Goal: Task Accomplishment & Management: Manage account settings

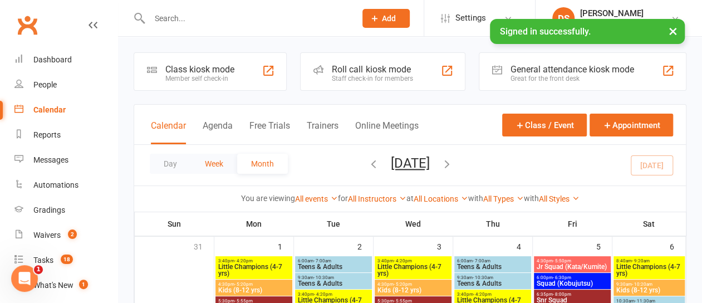
click at [217, 164] on button "Week" at bounding box center [214, 164] width 46 height 20
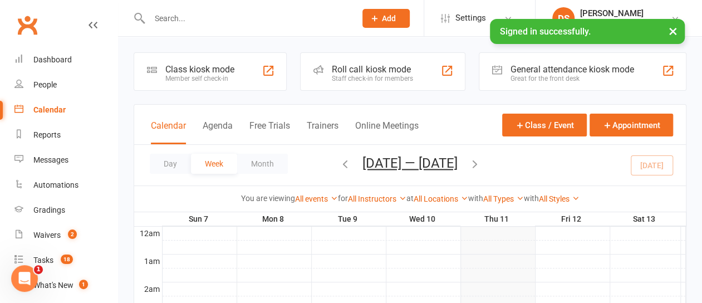
click at [480, 164] on icon "button" at bounding box center [475, 163] width 12 height 12
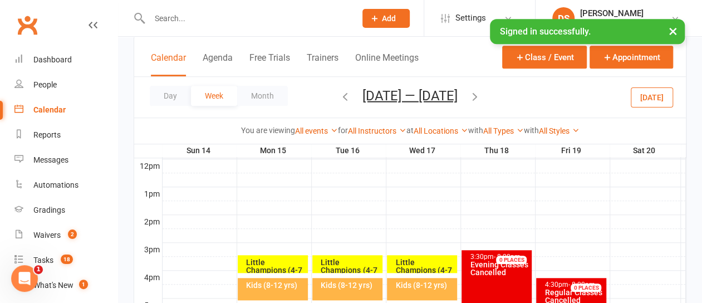
scroll to position [445, 0]
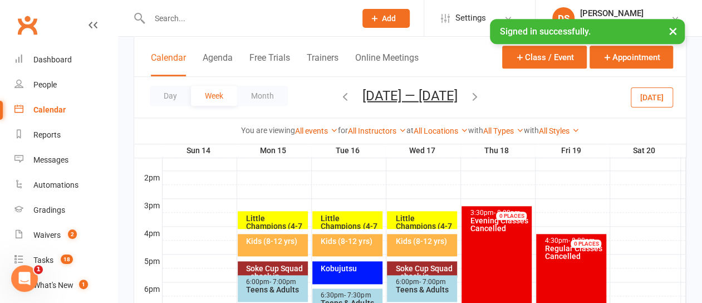
click at [353, 244] on div "Kids (8-12 yrs)" at bounding box center [350, 241] width 60 height 8
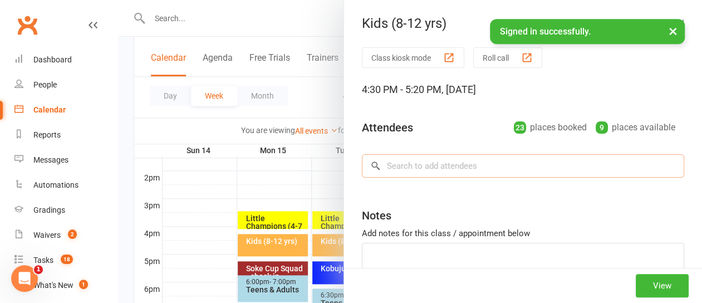
click at [409, 164] on input "search" at bounding box center [523, 165] width 322 height 23
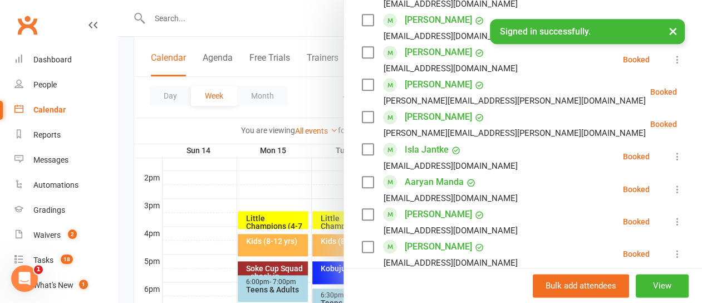
scroll to position [789, 0]
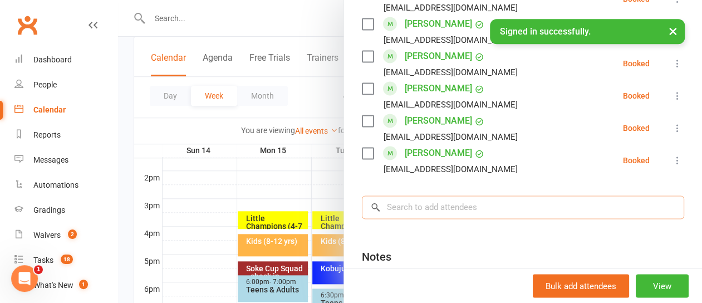
click at [403, 210] on input "search" at bounding box center [523, 206] width 322 height 23
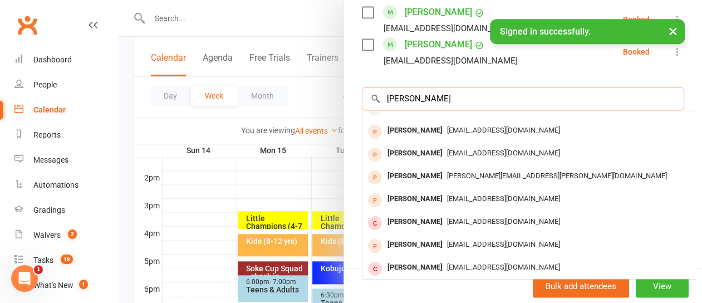
scroll to position [61, 0]
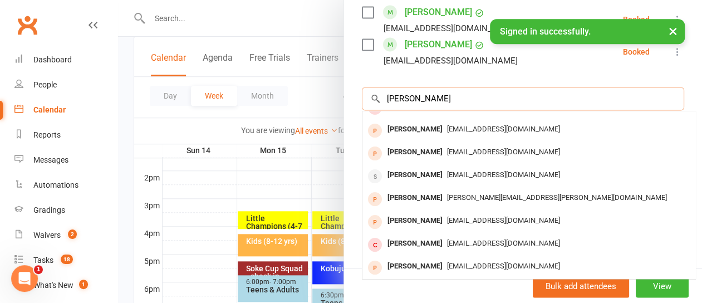
type input "thomas mccul"
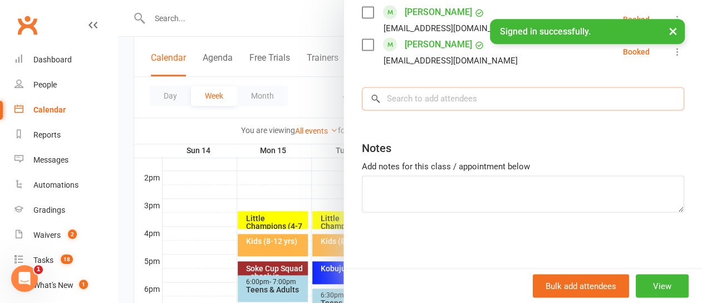
scroll to position [896, 0]
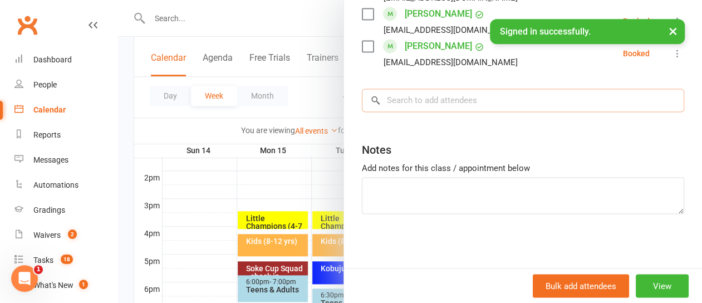
paste input "[PERSON_NAME]"
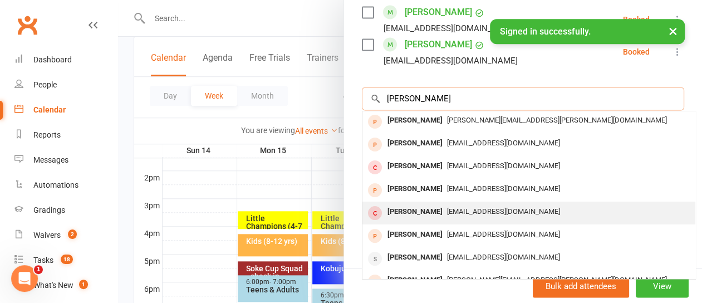
scroll to position [0, 0]
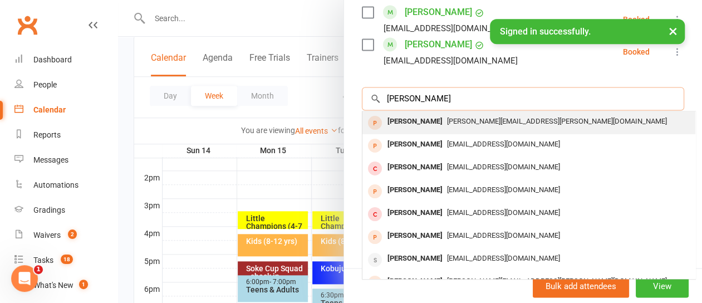
type input "[PERSON_NAME]"
click at [412, 118] on div "[PERSON_NAME]" at bounding box center [415, 122] width 64 height 16
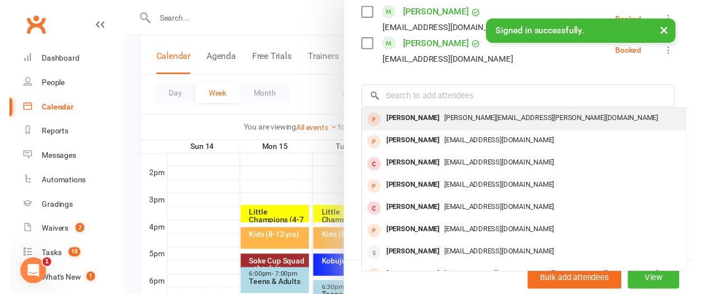
scroll to position [896, 0]
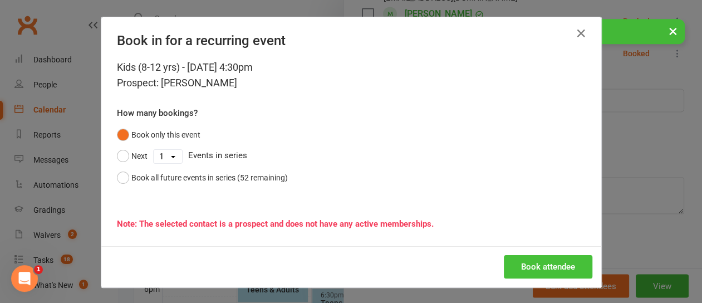
click at [544, 261] on button "Book attendee" at bounding box center [548, 266] width 88 height 23
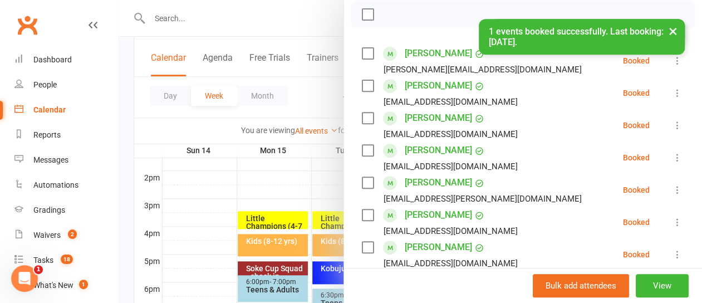
scroll to position [0, 0]
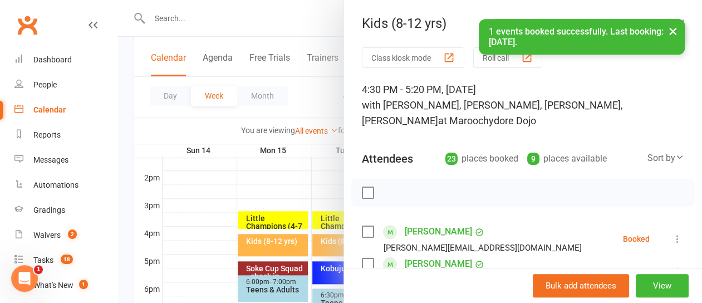
click at [670, 31] on button "×" at bounding box center [673, 31] width 20 height 24
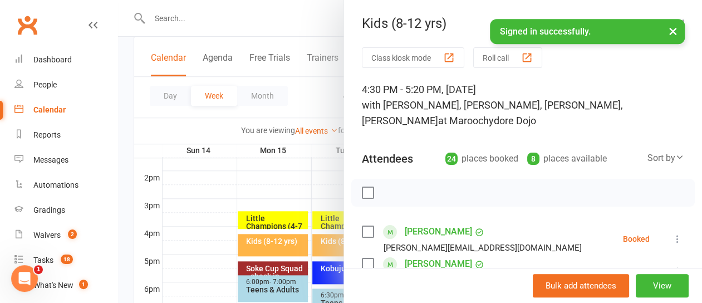
click at [290, 19] on div at bounding box center [410, 151] width 584 height 303
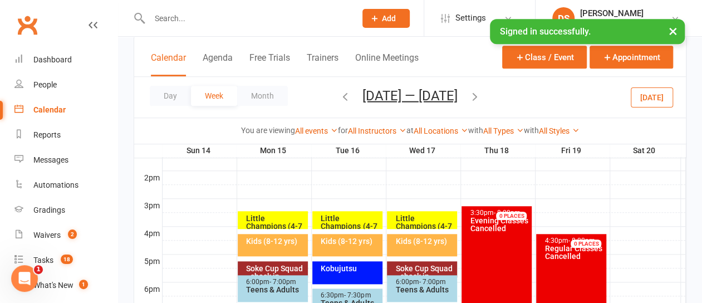
click at [341, 94] on icon "button" at bounding box center [345, 96] width 12 height 12
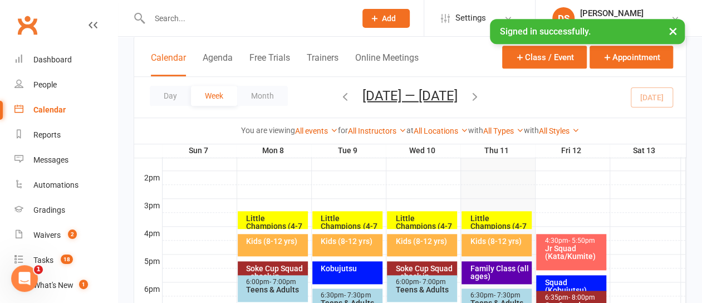
click at [494, 216] on div "Little Champions (4-7 yrs)" at bounding box center [499, 225] width 60 height 23
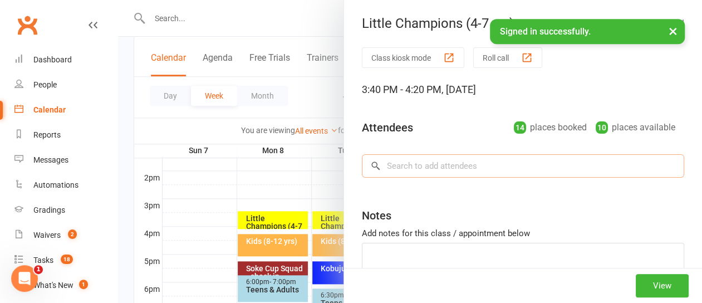
click at [413, 161] on input "search" at bounding box center [523, 165] width 322 height 23
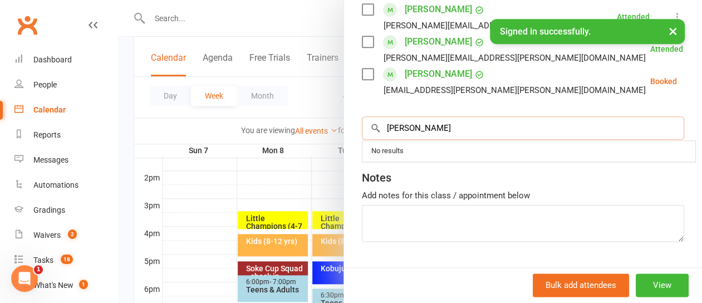
scroll to position [567, 0]
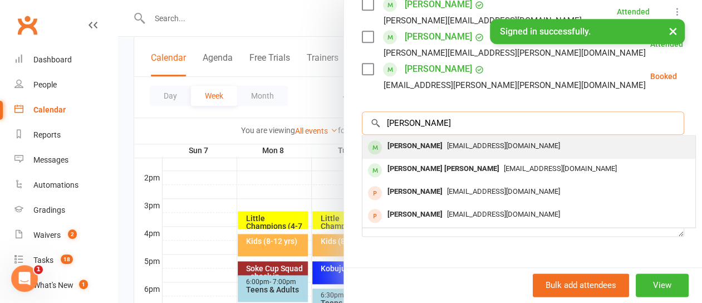
type input "arley"
click at [408, 147] on div "[PERSON_NAME]" at bounding box center [415, 146] width 64 height 16
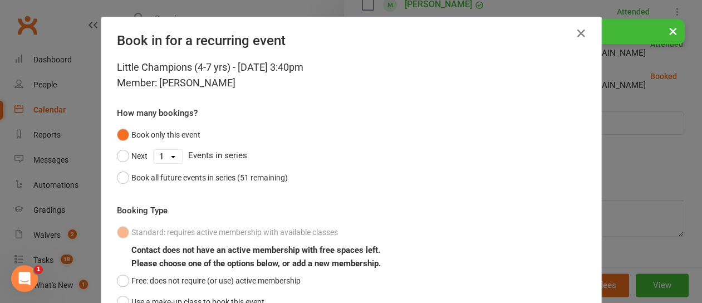
scroll to position [98, 0]
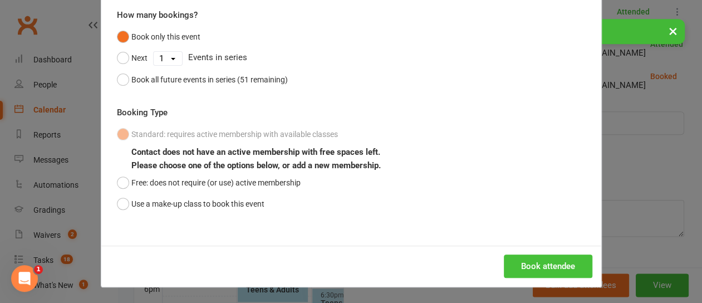
click at [546, 263] on button "Book attendee" at bounding box center [548, 265] width 88 height 23
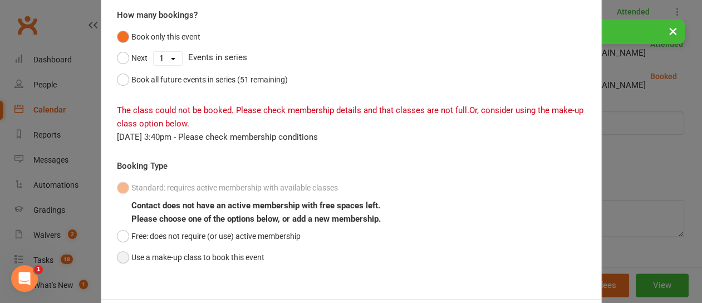
drag, startPoint x: 118, startPoint y: 260, endPoint x: 201, endPoint y: 255, distance: 83.6
click at [118, 259] on button "Use a make-up class to book this event" at bounding box center [190, 257] width 147 height 21
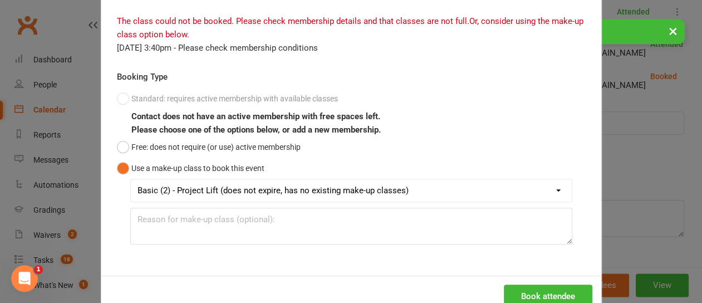
scroll to position [209, 0]
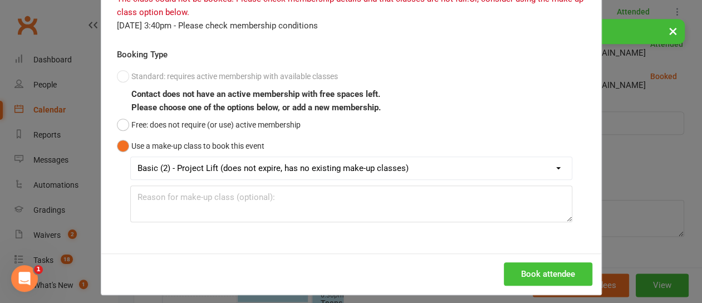
click at [550, 270] on button "Book attendee" at bounding box center [548, 273] width 88 height 23
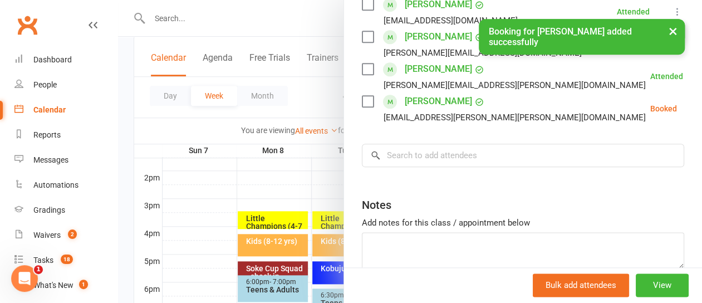
scroll to position [599, 0]
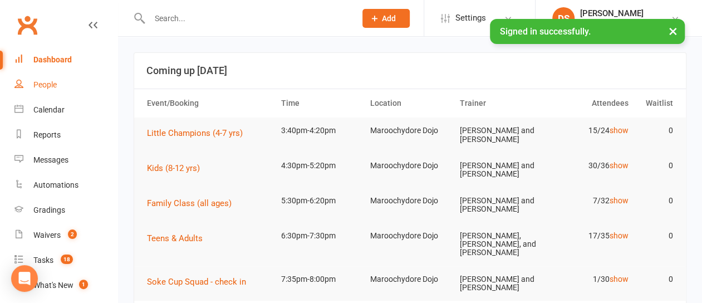
click at [51, 83] on div "People" at bounding box center [44, 84] width 23 height 9
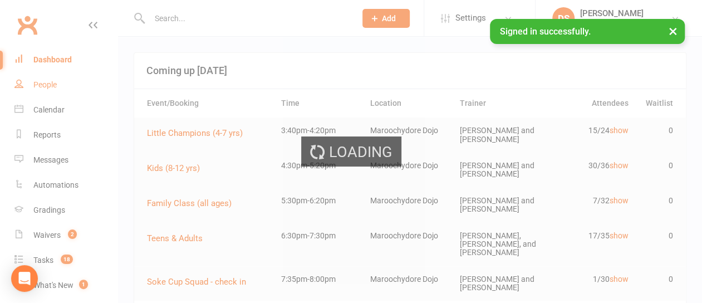
select select "100"
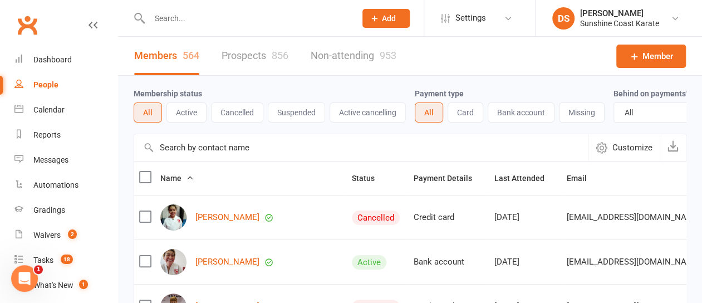
click at [221, 153] on input "text" at bounding box center [361, 147] width 454 height 27
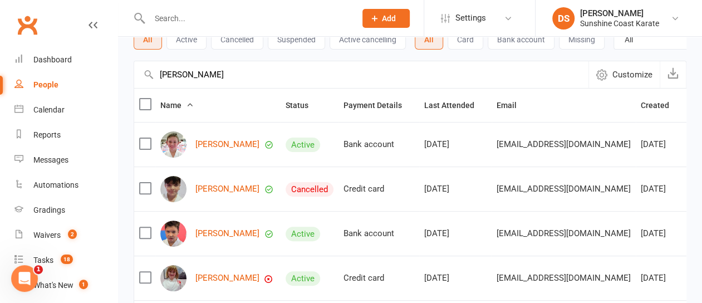
scroll to position [111, 0]
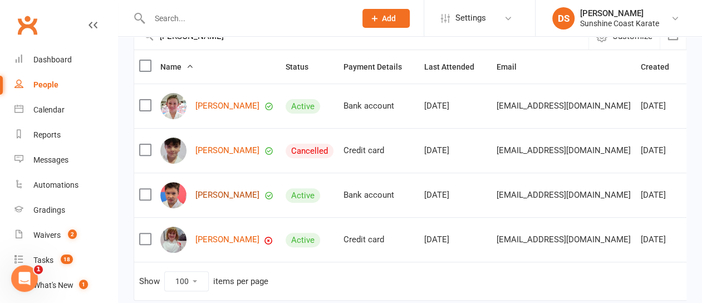
type input "[PERSON_NAME]"
click at [215, 200] on link "[PERSON_NAME]" at bounding box center [227, 194] width 64 height 9
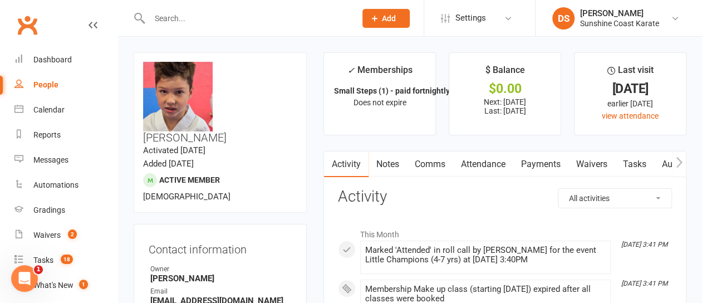
click at [492, 163] on link "Attendance" at bounding box center [483, 164] width 60 height 26
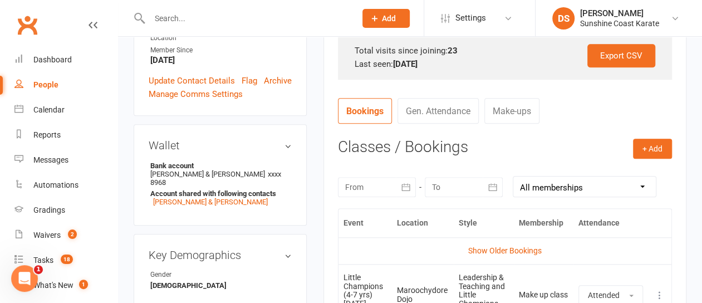
scroll to position [501, 0]
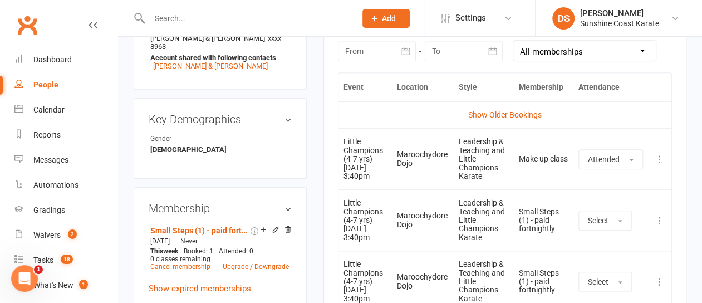
click at [658, 223] on icon at bounding box center [659, 220] width 11 height 11
click at [591, 282] on link "Remove booking" at bounding box center [610, 286] width 110 height 22
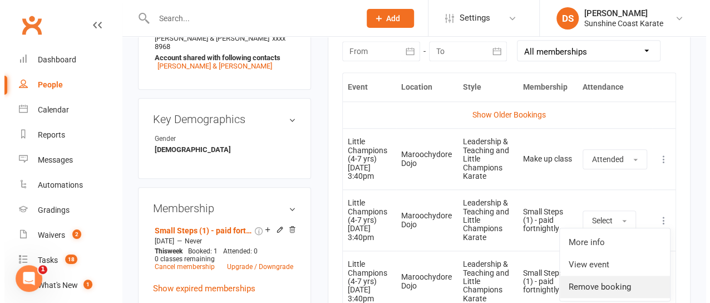
scroll to position [488, 0]
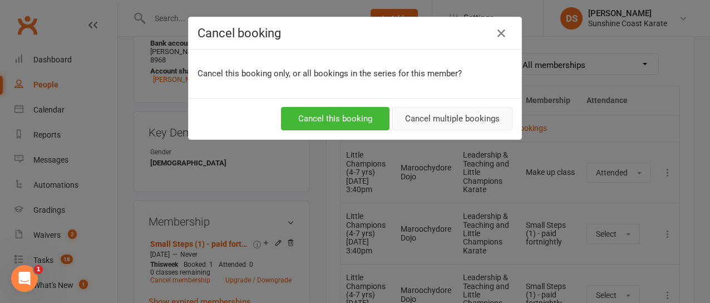
click at [440, 121] on button "Cancel multiple bookings" at bounding box center [452, 118] width 120 height 23
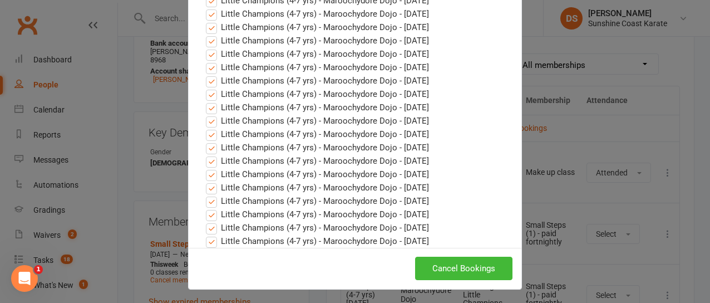
scroll to position [66, 0]
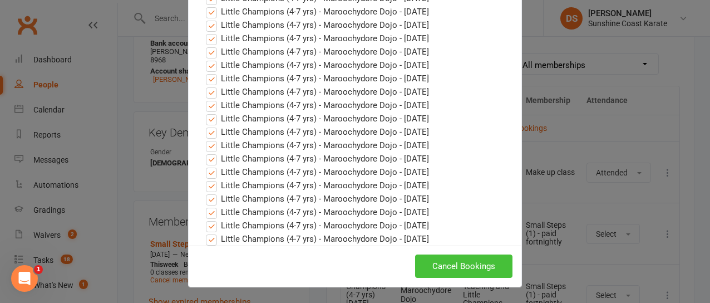
click at [456, 261] on button "Cancel Bookings" at bounding box center [463, 265] width 97 height 23
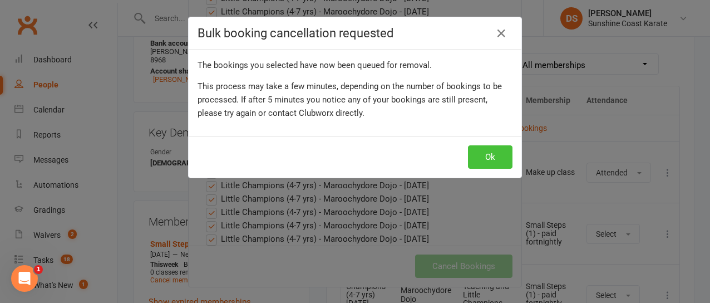
click at [480, 152] on button "Ok" at bounding box center [490, 156] width 45 height 23
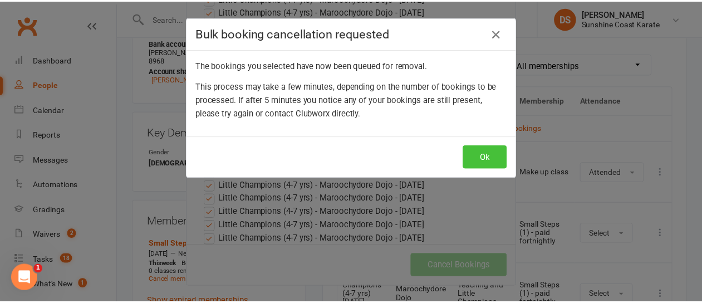
scroll to position [501, 0]
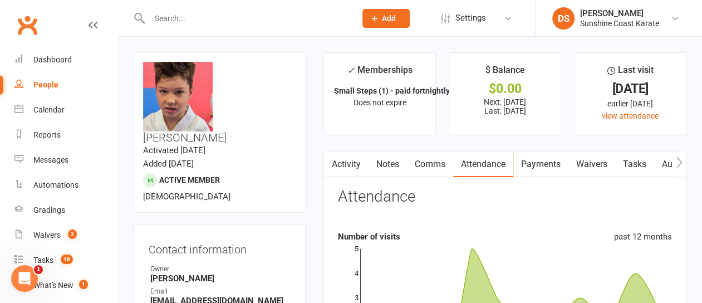
select select "100"
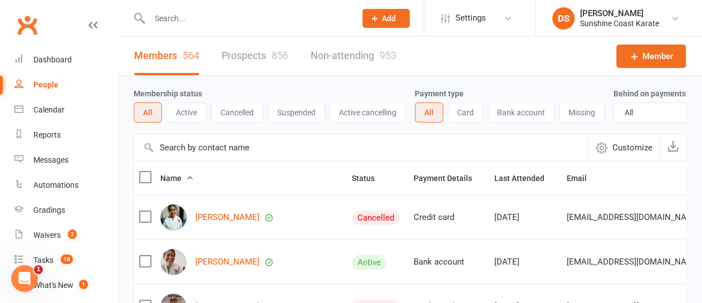
click at [217, 154] on input "text" at bounding box center [361, 147] width 454 height 27
type input "[PERSON_NAME]"
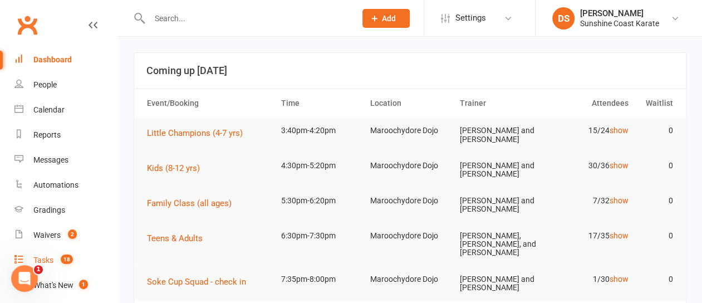
drag, startPoint x: 48, startPoint y: 260, endPoint x: 62, endPoint y: 258, distance: 14.0
click at [48, 260] on div "Tasks" at bounding box center [43, 259] width 20 height 9
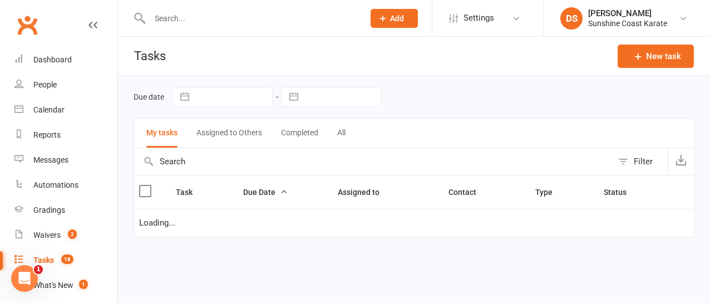
select select "started"
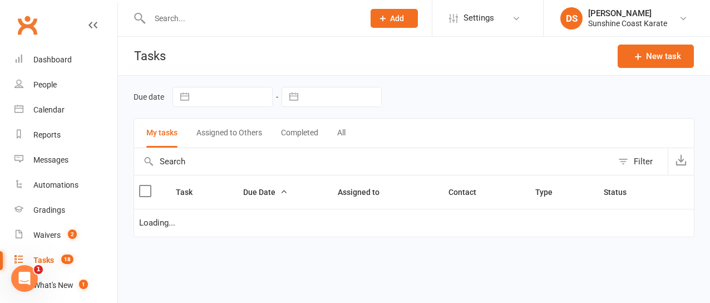
select select "started"
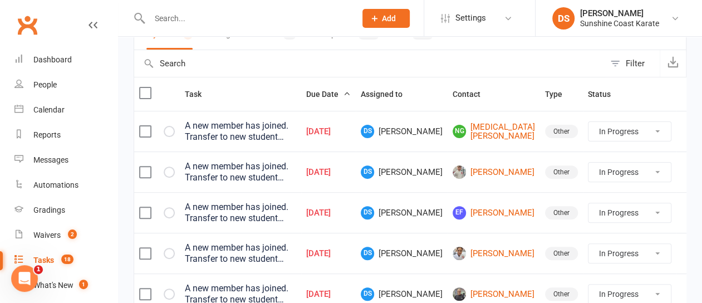
scroll to position [196, 0]
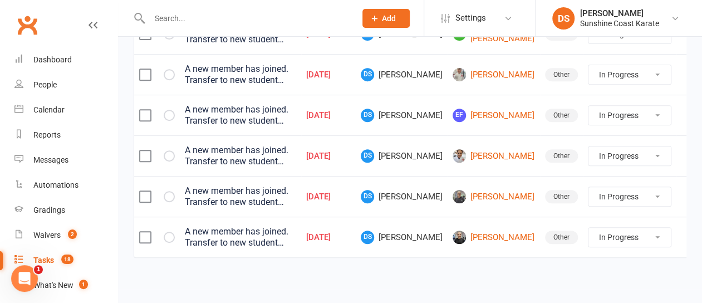
click at [639, 194] on select "Not Started In Progress Waiting Complete" at bounding box center [629, 196] width 82 height 19
click at [588, 187] on select "Not Started In Progress Waiting Complete" at bounding box center [629, 196] width 82 height 19
select select "started"
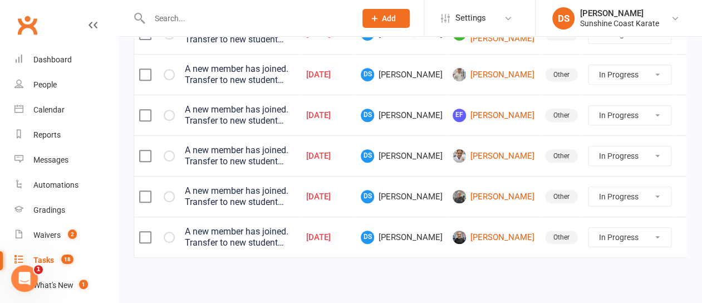
select select "started"
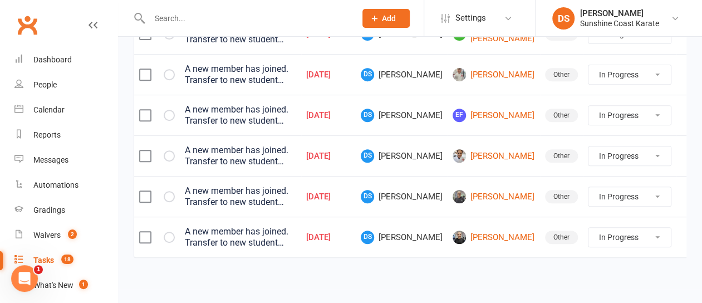
select select "started"
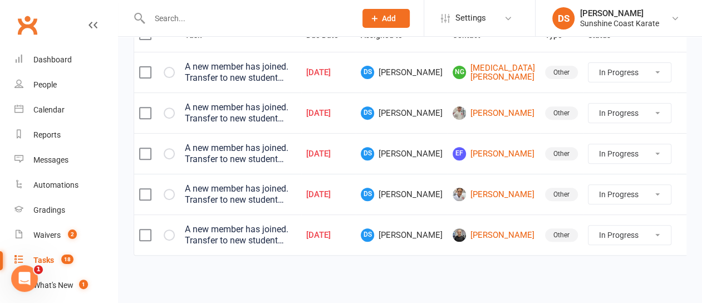
scroll to position [156, 0]
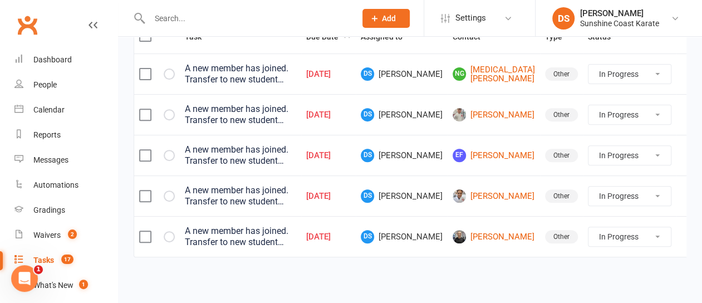
click at [644, 235] on select "Not Started In Progress Waiting Complete" at bounding box center [629, 236] width 82 height 19
click at [641, 234] on select "Not Started In Progress Waiting Complete" at bounding box center [629, 236] width 82 height 19
click at [643, 234] on select "Not Started In Progress Waiting Complete" at bounding box center [629, 236] width 82 height 19
click at [588, 227] on select "Not Started In Progress Waiting Complete" at bounding box center [629, 236] width 82 height 19
select select "started"
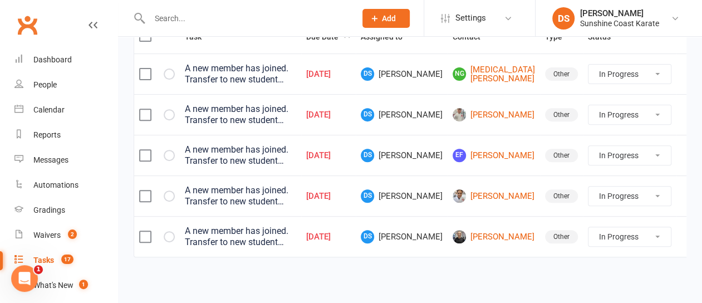
select select "started"
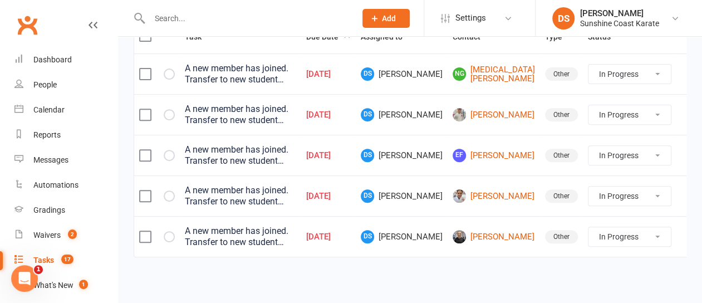
scroll to position [115, 0]
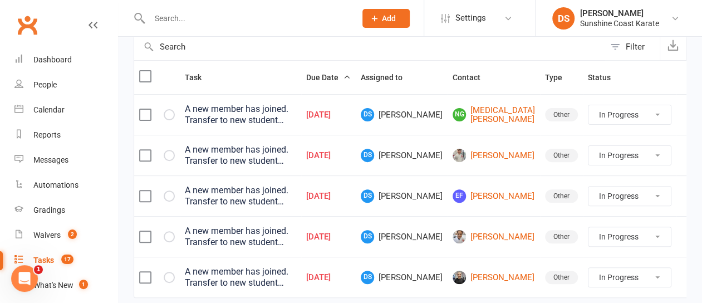
select select "started"
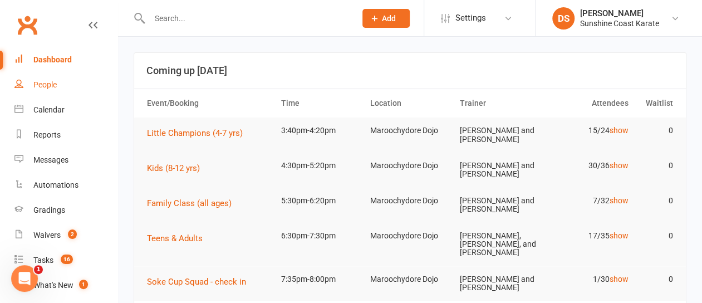
click at [52, 87] on div "People" at bounding box center [44, 84] width 23 height 9
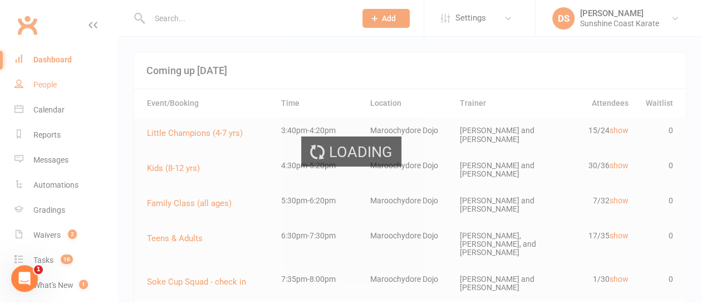
select select "100"
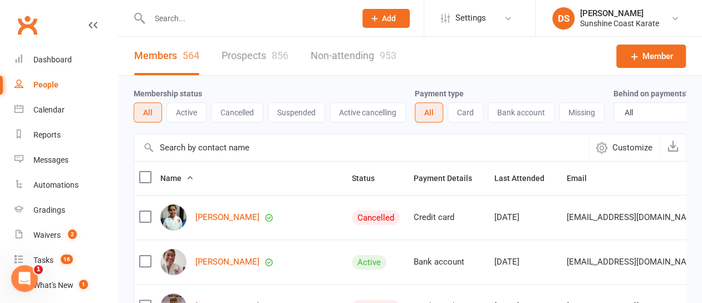
click at [227, 154] on input "text" at bounding box center [361, 147] width 454 height 27
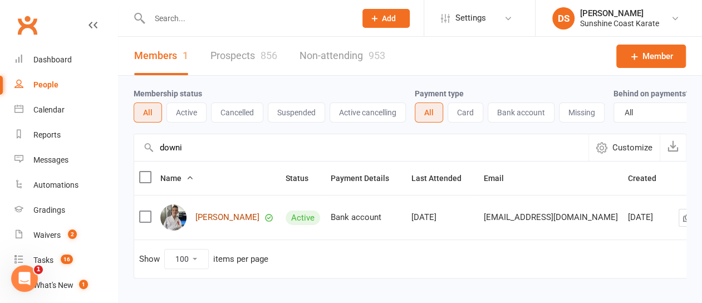
type input "downi"
click at [209, 222] on link "[PERSON_NAME]" at bounding box center [227, 217] width 64 height 9
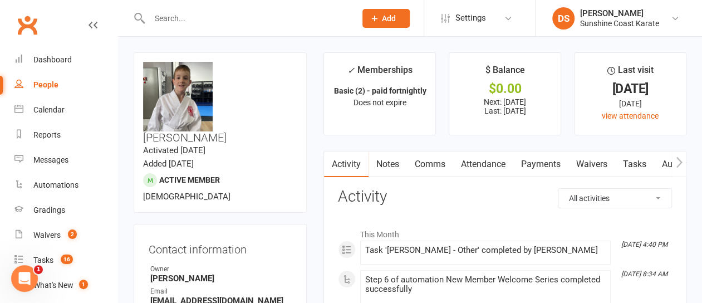
click at [482, 164] on link "Attendance" at bounding box center [483, 164] width 60 height 26
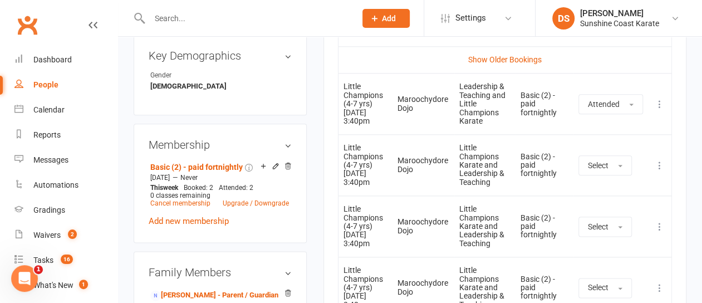
scroll to position [557, 0]
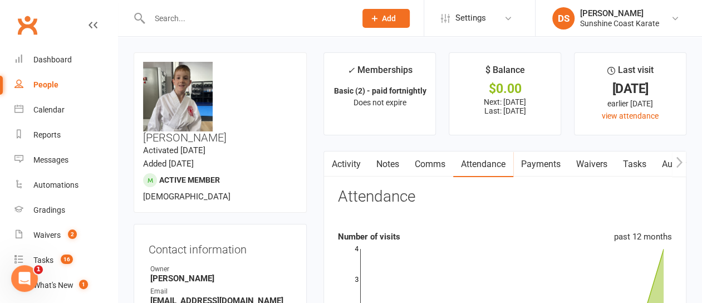
select select "100"
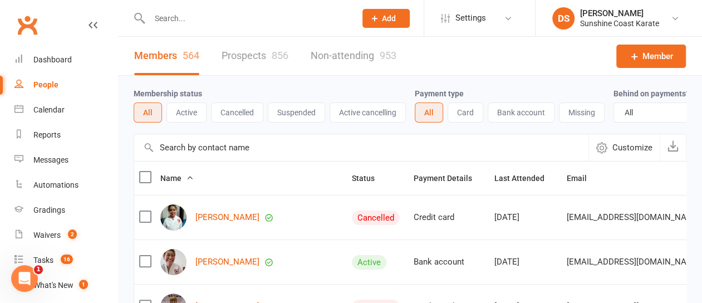
click at [211, 153] on input "text" at bounding box center [361, 147] width 454 height 27
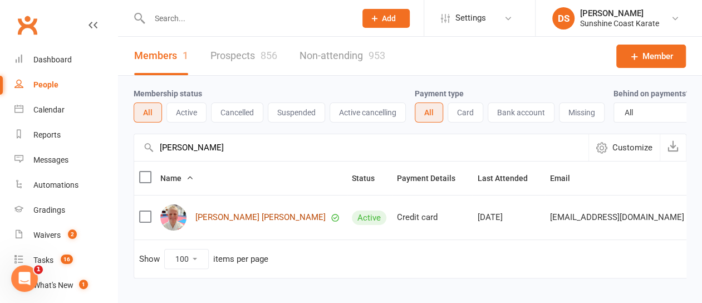
type input "[PERSON_NAME]"
click at [225, 220] on link "[PERSON_NAME] [PERSON_NAME]" at bounding box center [260, 217] width 130 height 9
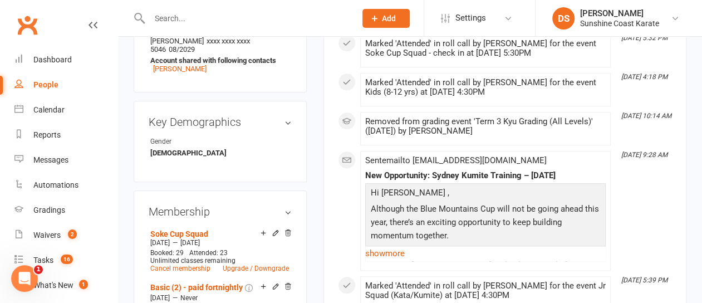
scroll to position [557, 0]
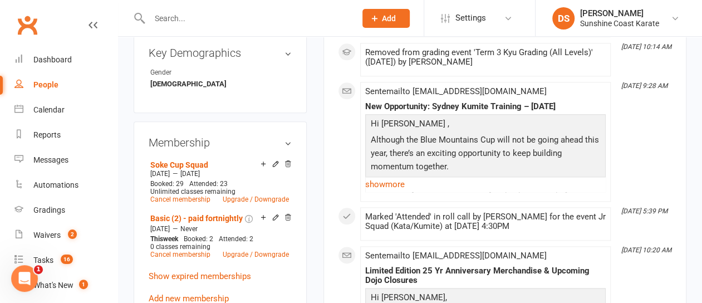
select select "100"
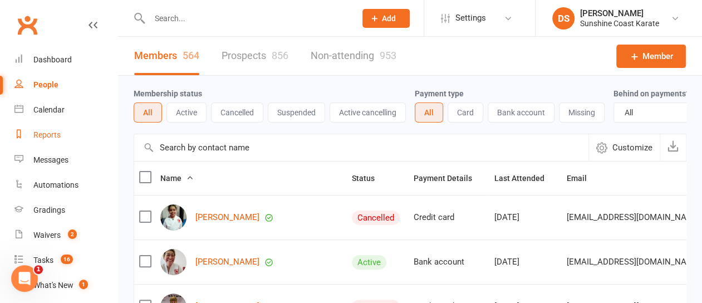
click at [47, 134] on div "Reports" at bounding box center [46, 134] width 27 height 9
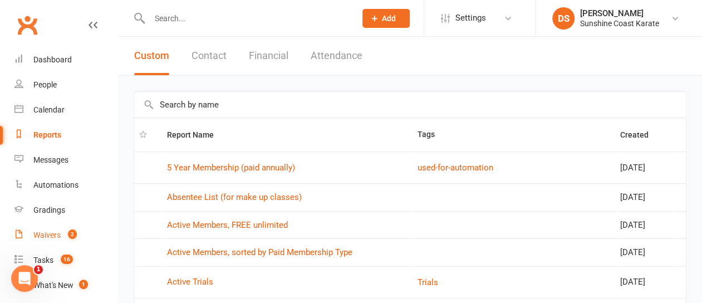
click at [52, 235] on div "Waivers" at bounding box center [46, 234] width 27 height 9
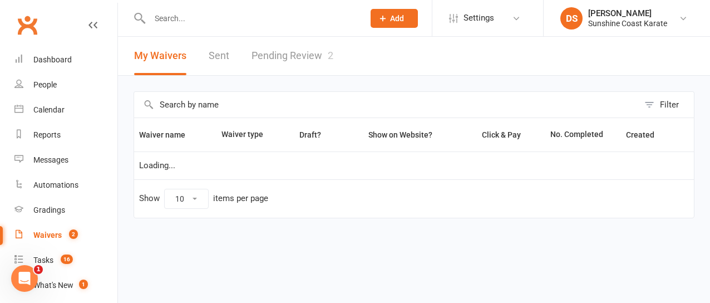
select select "100"
click at [285, 59] on link "Pending Review 2" at bounding box center [293, 56] width 82 height 38
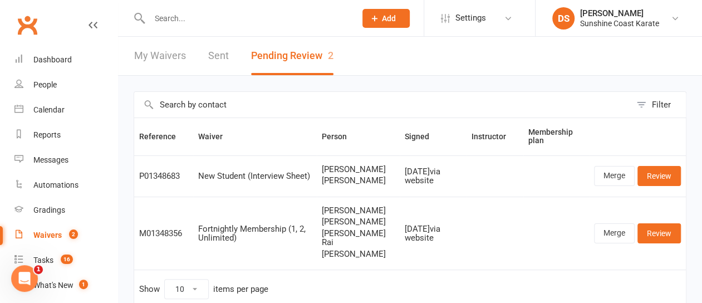
click at [285, 59] on button "Pending Review 2" at bounding box center [292, 56] width 82 height 38
click at [663, 179] on link "Review" at bounding box center [658, 176] width 43 height 20
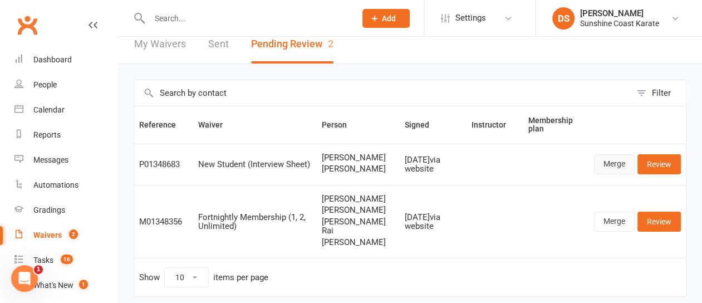
scroll to position [12, 0]
click at [613, 169] on link "Merge" at bounding box center [614, 164] width 41 height 20
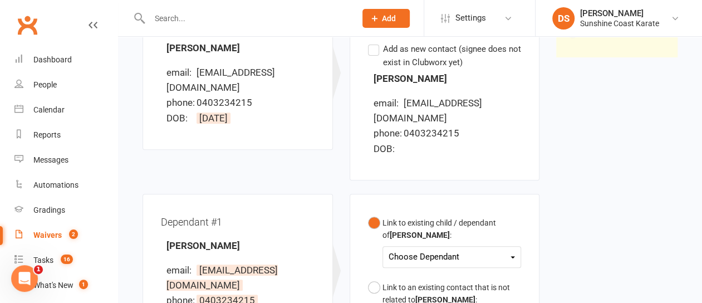
scroll to position [223, 0]
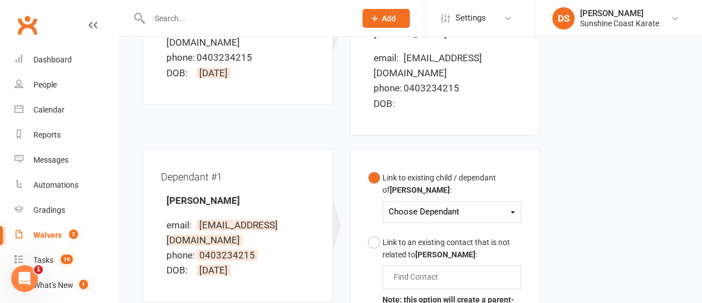
click at [514, 211] on icon at bounding box center [512, 212] width 4 height 2
click at [439, 226] on link "[PERSON_NAME]" at bounding box center [444, 238] width 110 height 24
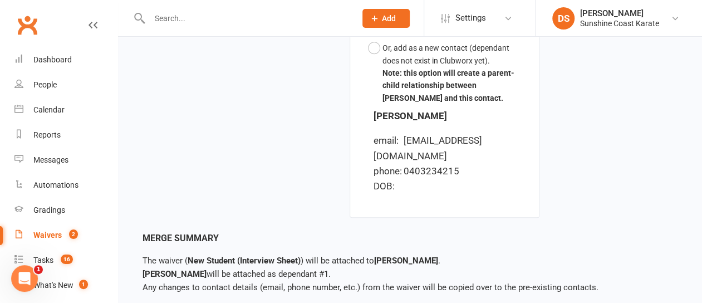
scroll to position [558, 0]
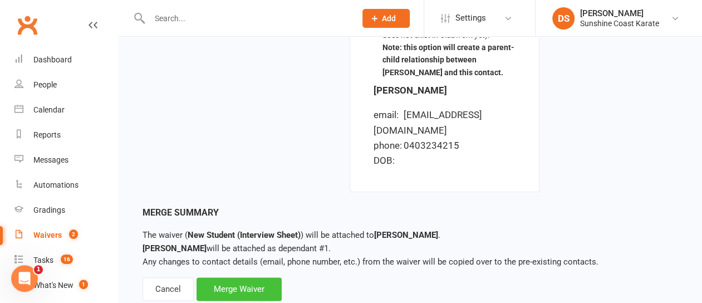
click at [242, 277] on div "Merge Waiver" at bounding box center [238, 288] width 85 height 23
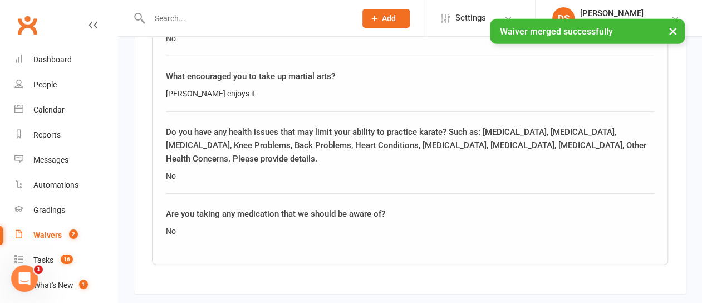
scroll to position [1632, 0]
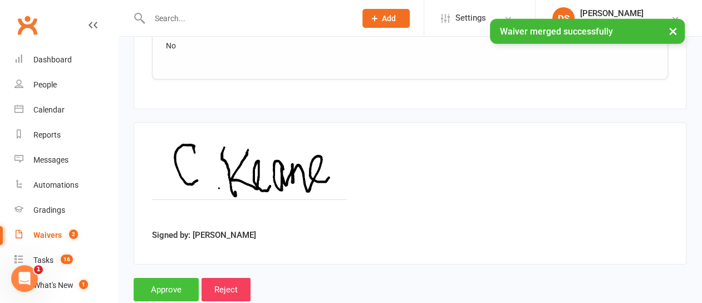
click at [164, 278] on input "Approve" at bounding box center [166, 289] width 65 height 23
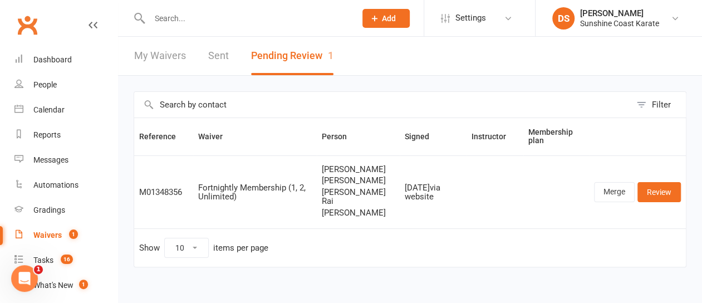
scroll to position [12, 0]
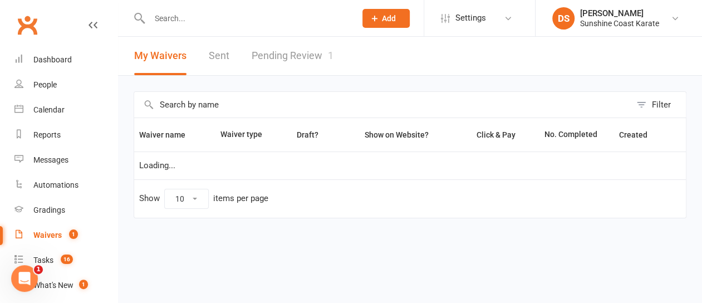
select select "100"
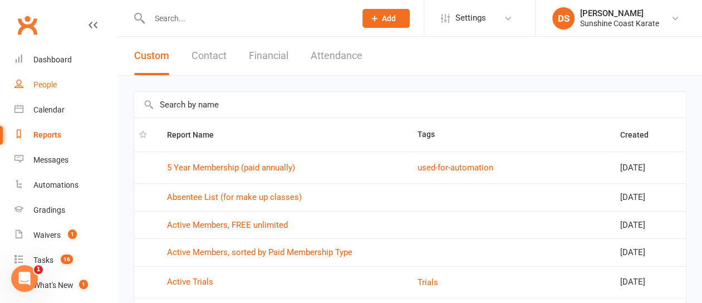
click at [48, 86] on div "People" at bounding box center [44, 84] width 23 height 9
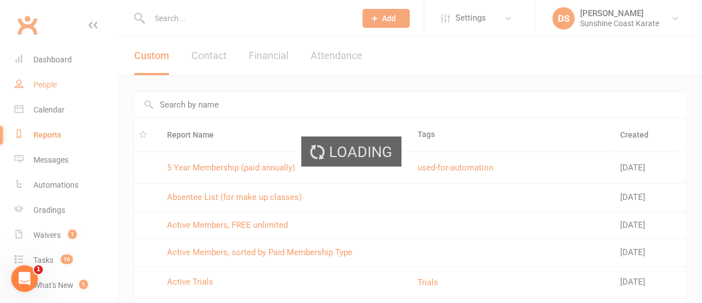
select select "100"
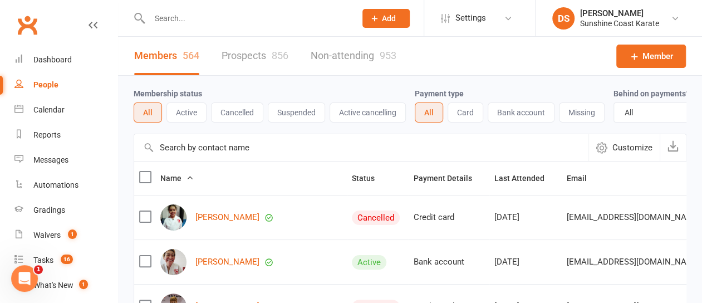
click at [235, 157] on input "text" at bounding box center [361, 147] width 454 height 27
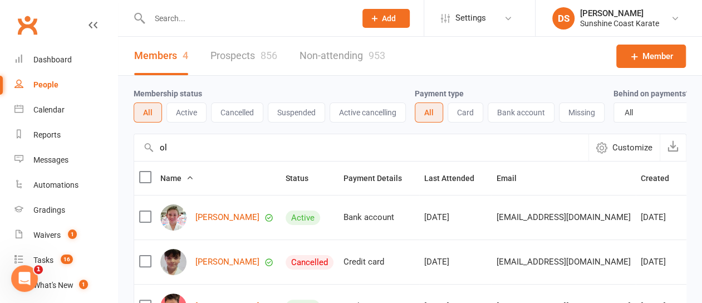
type input "o"
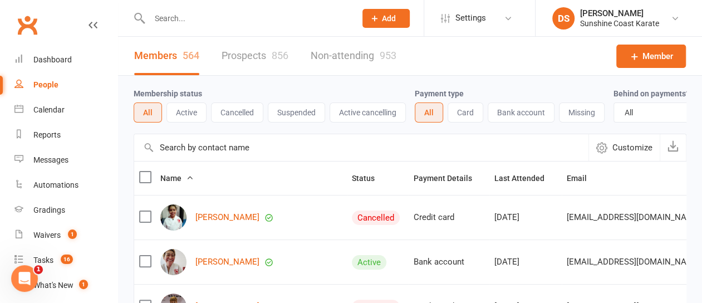
click at [238, 57] on link "Prospects 856" at bounding box center [254, 56] width 67 height 38
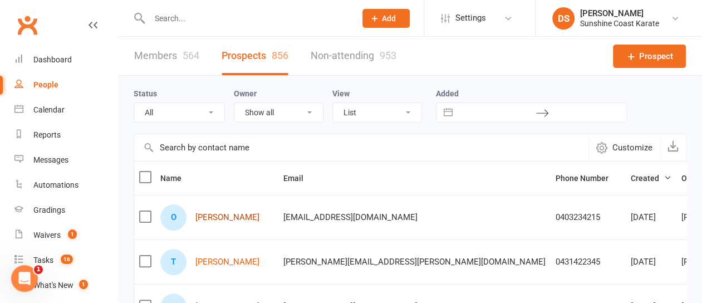
click at [209, 215] on link "[PERSON_NAME]" at bounding box center [227, 217] width 64 height 9
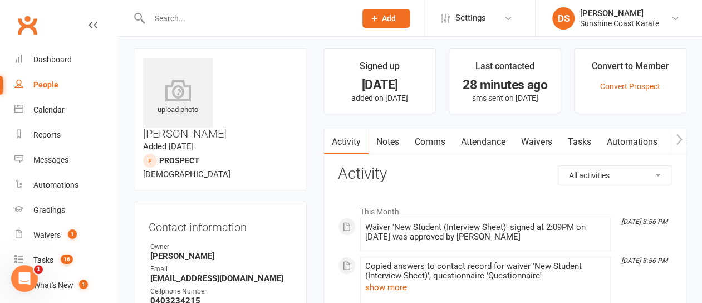
scroll to position [223, 0]
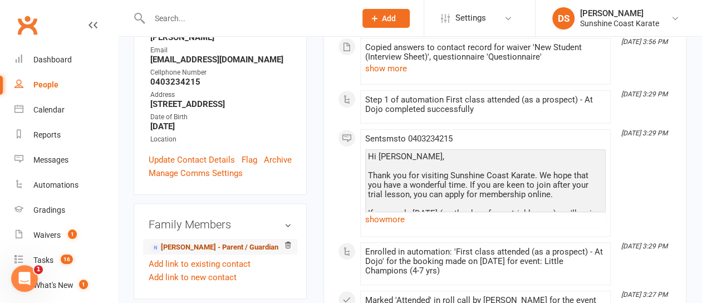
click at [200, 242] on link "[PERSON_NAME] - Parent / Guardian" at bounding box center [214, 248] width 128 height 12
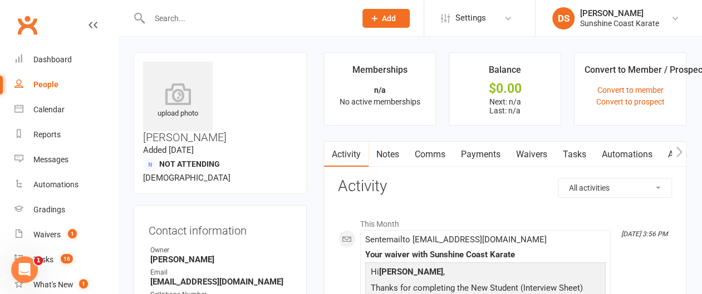
click at [443, 151] on link "Comms" at bounding box center [430, 155] width 46 height 26
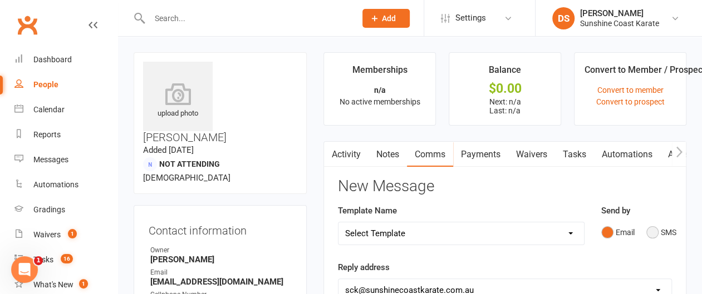
click at [651, 233] on button "SMS" at bounding box center [661, 232] width 30 height 21
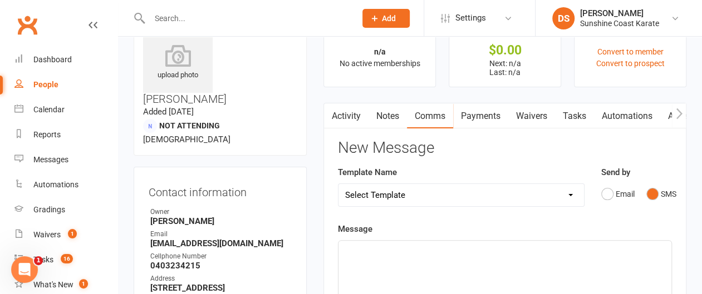
scroll to position [56, 0]
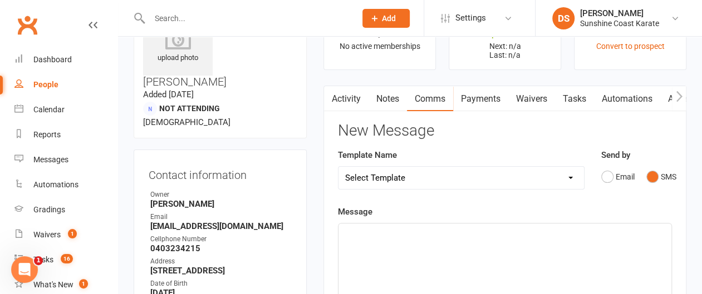
click at [570, 176] on select "Select Template [Email] Failed Payment [Email] Membership Fee Increase (current…" at bounding box center [460, 178] width 245 height 22
select select "87"
click at [338, 167] on select "Select Template [Email] Failed Payment [Email] Membership Fee Increase (current…" at bounding box center [460, 178] width 245 height 22
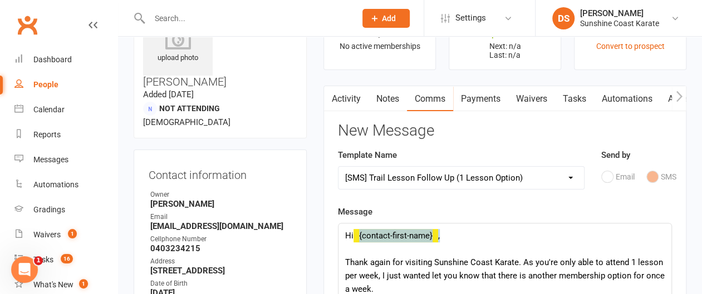
drag, startPoint x: 353, startPoint y: 233, endPoint x: 441, endPoint y: 233, distance: 87.9
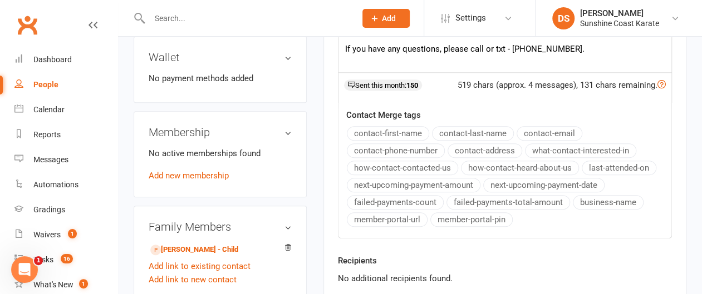
scroll to position [557, 0]
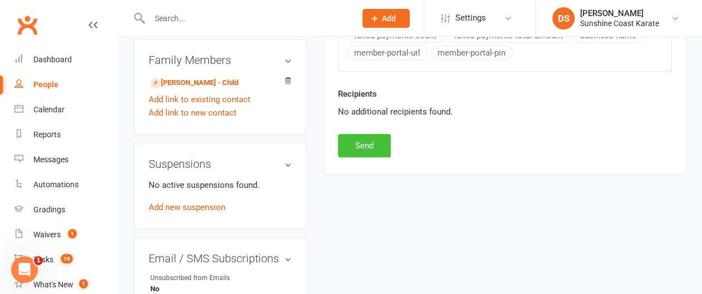
click at [363, 139] on button "Send" at bounding box center [364, 145] width 53 height 23
select select
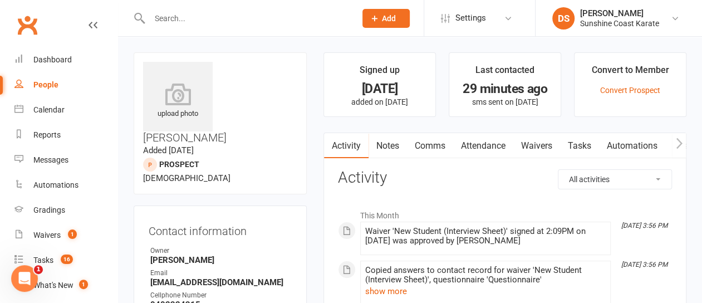
click at [546, 142] on link "Waivers" at bounding box center [536, 146] width 47 height 26
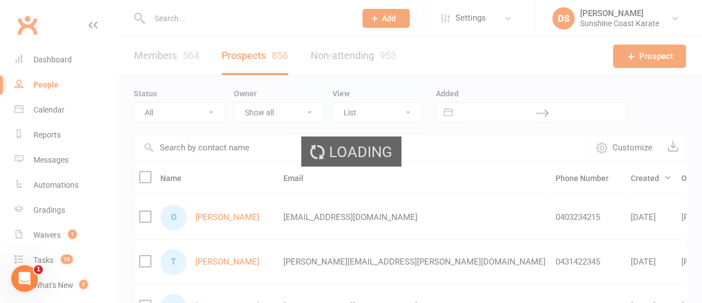
select select "100"
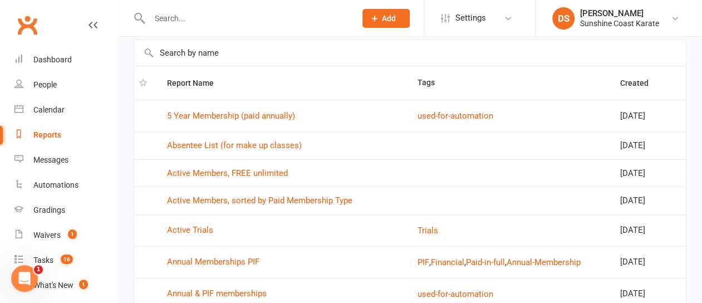
scroll to position [167, 0]
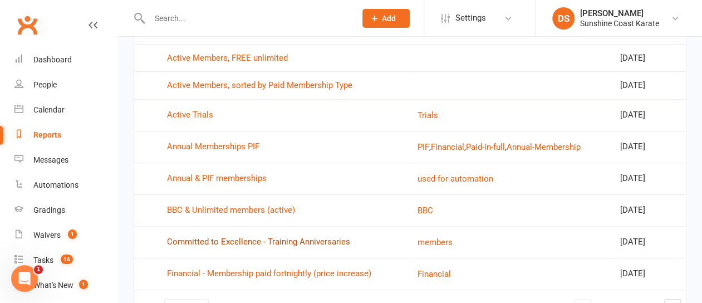
click at [233, 241] on link "Committed to Excellence - Training Anniversaries" at bounding box center [258, 242] width 183 height 10
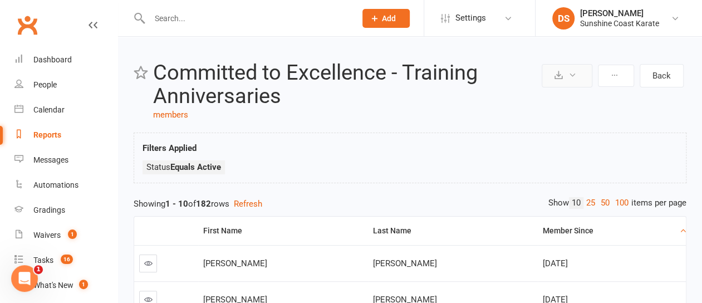
click at [575, 75] on icon at bounding box center [572, 75] width 8 height 8
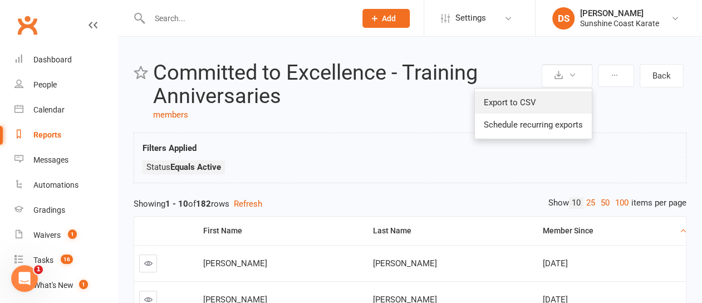
click at [499, 101] on link "Export to CSV" at bounding box center [533, 102] width 117 height 22
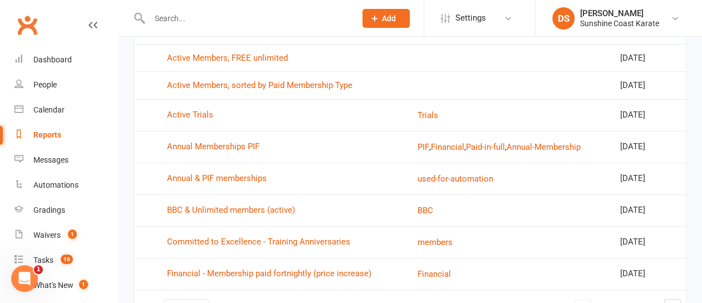
scroll to position [237, 0]
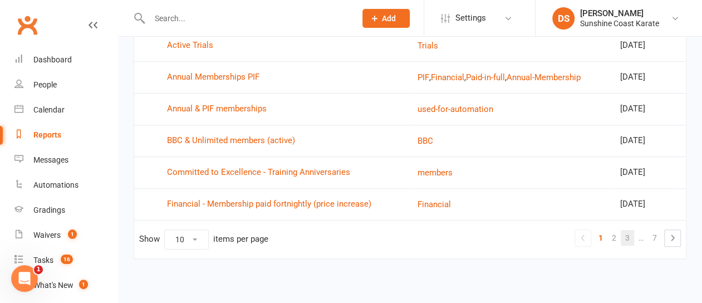
click at [633, 235] on link "3" at bounding box center [627, 238] width 13 height 16
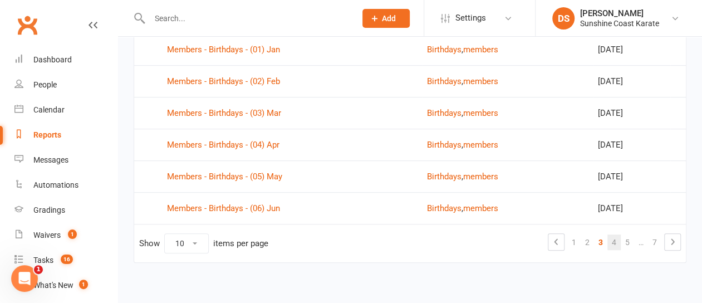
click at [613, 240] on link "4" at bounding box center [613, 242] width 13 height 16
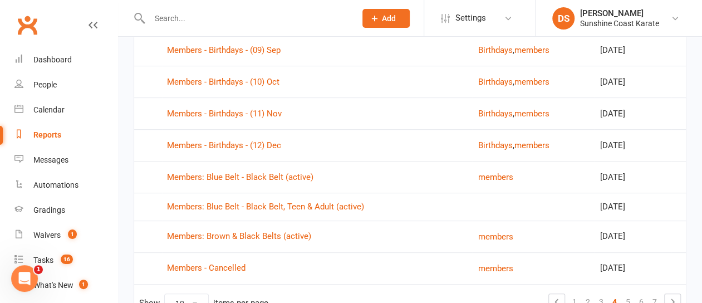
scroll to position [125, 0]
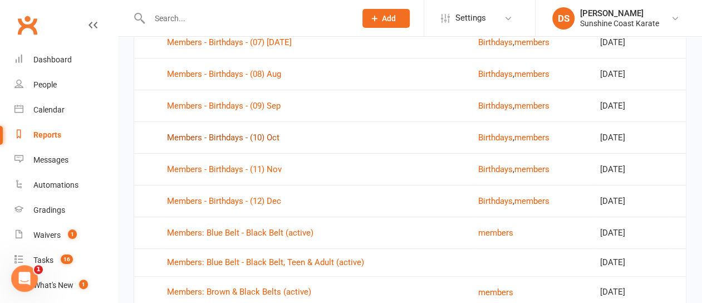
click at [210, 135] on link "Members - Birthdays - (10) Oct" at bounding box center [223, 137] width 112 height 10
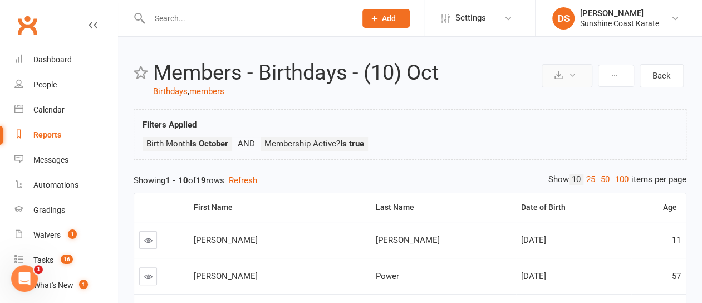
click at [575, 76] on icon at bounding box center [572, 75] width 8 height 8
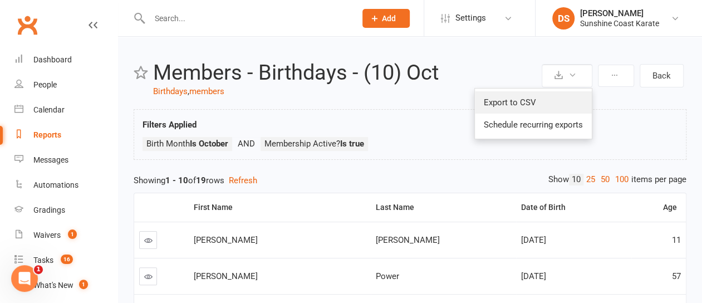
click at [509, 100] on link "Export to CSV" at bounding box center [533, 102] width 117 height 22
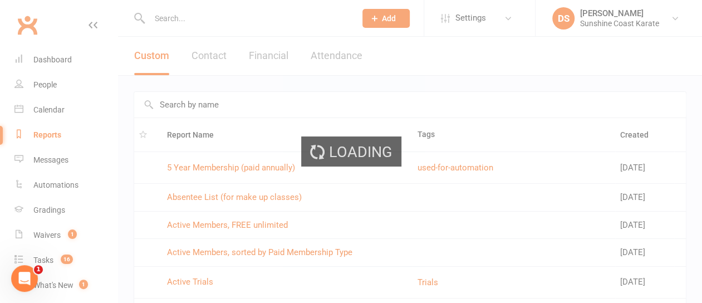
select select "100"
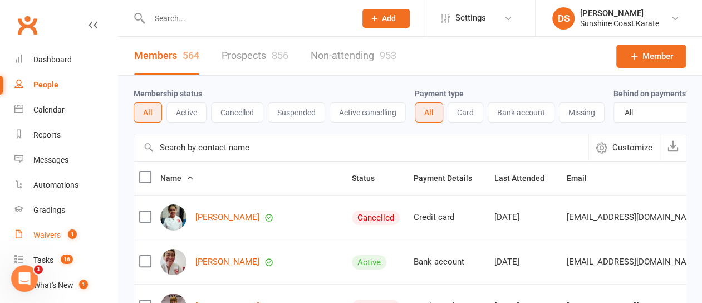
click at [50, 234] on div "Waivers" at bounding box center [46, 234] width 27 height 9
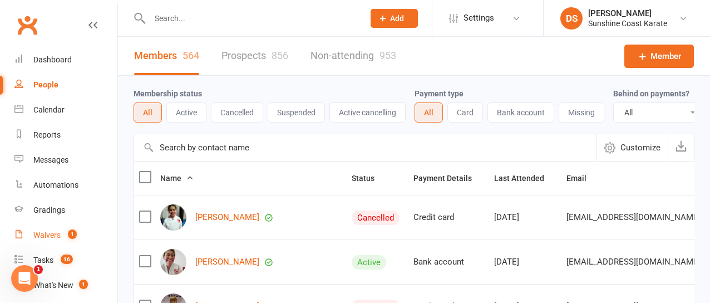
select select "100"
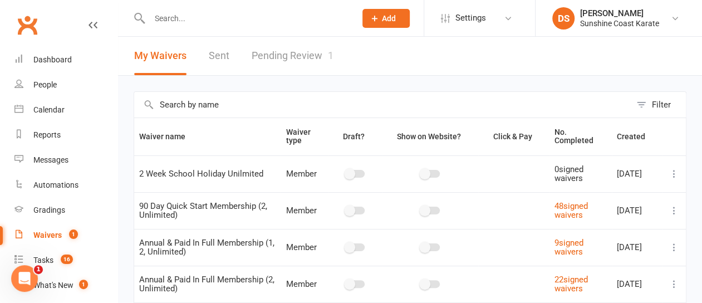
click at [282, 53] on link "Pending Review 1" at bounding box center [293, 56] width 82 height 38
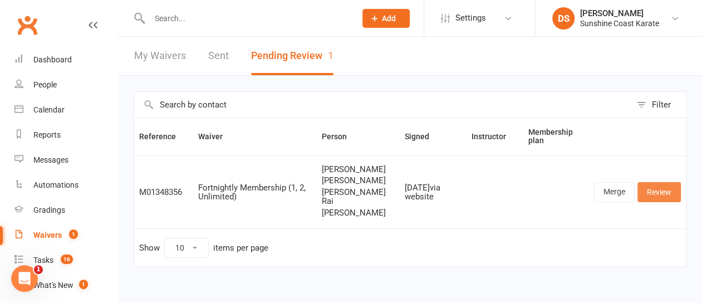
click at [667, 195] on link "Review" at bounding box center [658, 192] width 43 height 20
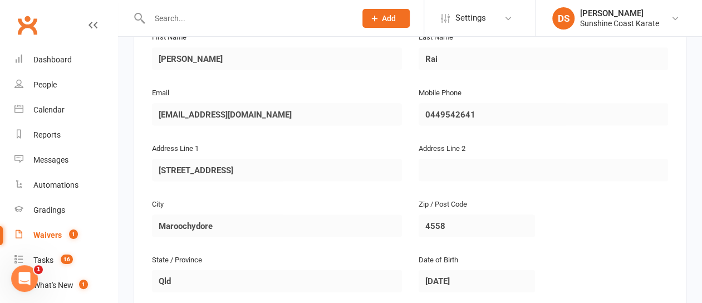
scroll to position [1057, 0]
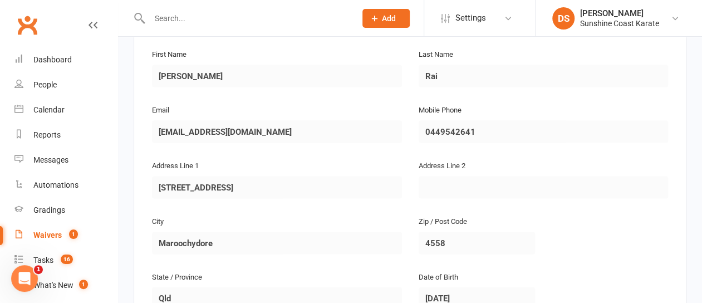
click at [491, 196] on div "Address Line 2" at bounding box center [543, 187] width 267 height 56
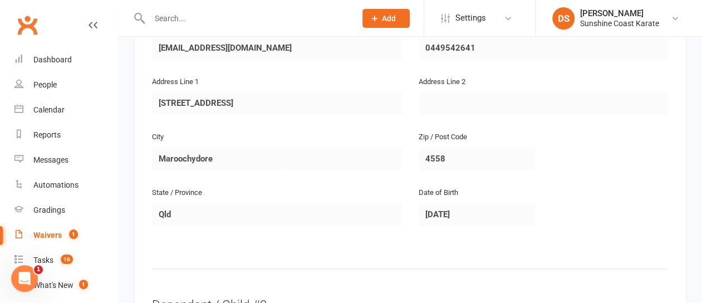
scroll to position [779, 0]
click at [328, 235] on fieldset "Dependant / Child #1 First Name [PERSON_NAME] Last Name [PERSON_NAME] Email [EM…" at bounding box center [410, 113] width 516 height 363
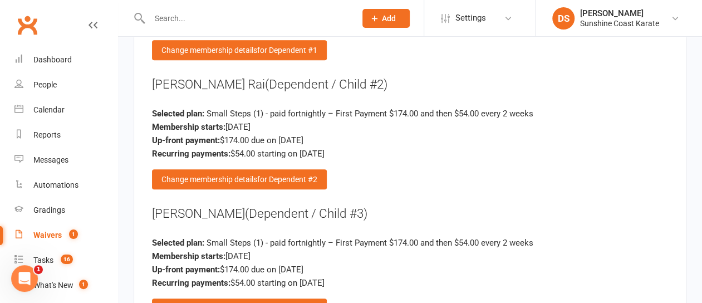
scroll to position [2504, 0]
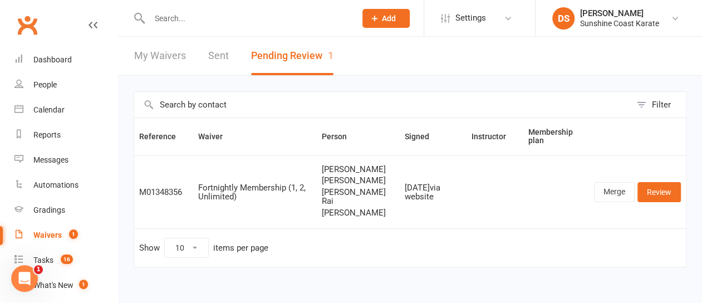
select select "100"
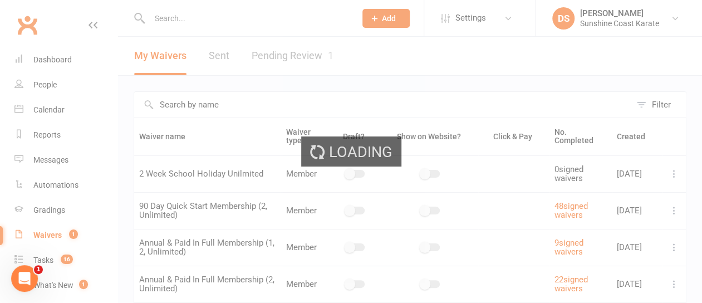
select select "100"
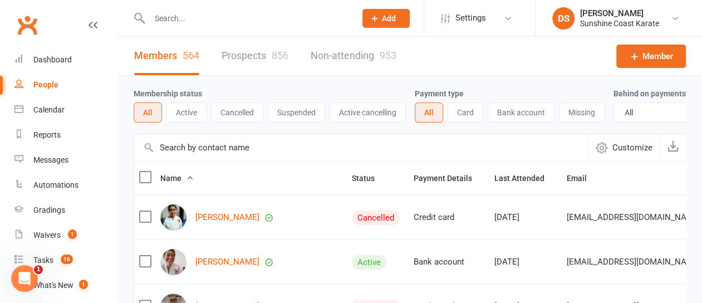
click at [216, 157] on input "text" at bounding box center [361, 147] width 454 height 27
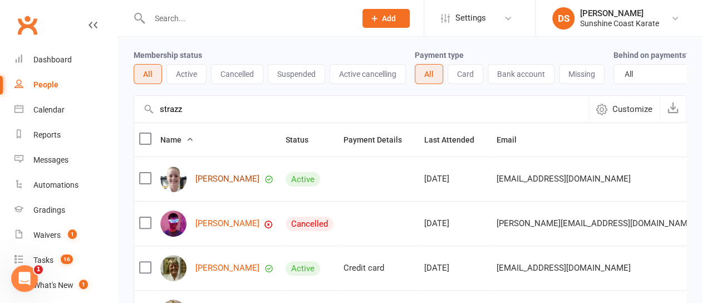
scroll to position [56, 0]
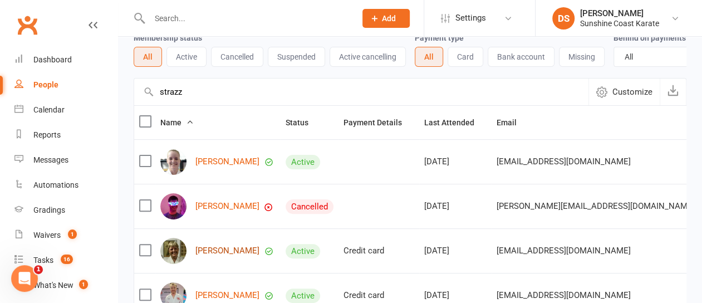
type input "strazz"
click at [216, 255] on link "[PERSON_NAME]" at bounding box center [227, 250] width 64 height 9
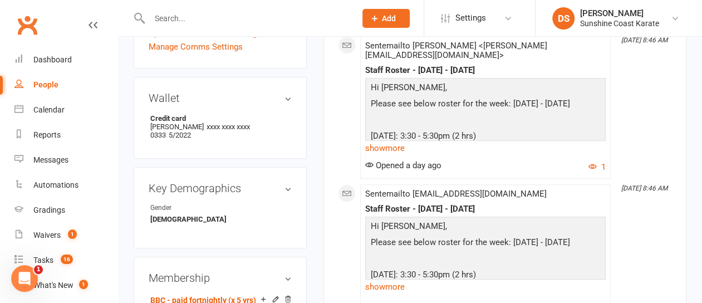
scroll to position [501, 0]
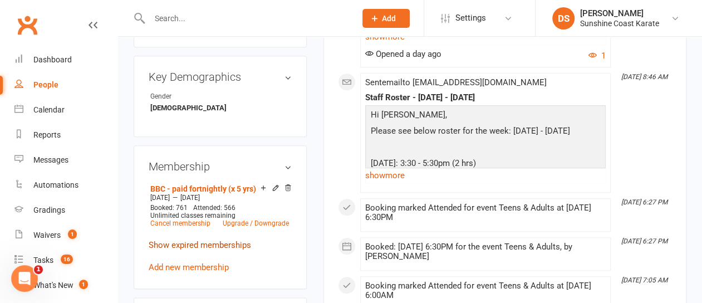
click at [190, 240] on link "Show expired memberships" at bounding box center [200, 245] width 102 height 10
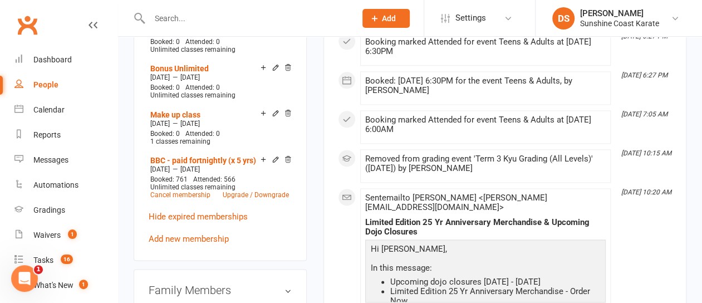
scroll to position [668, 0]
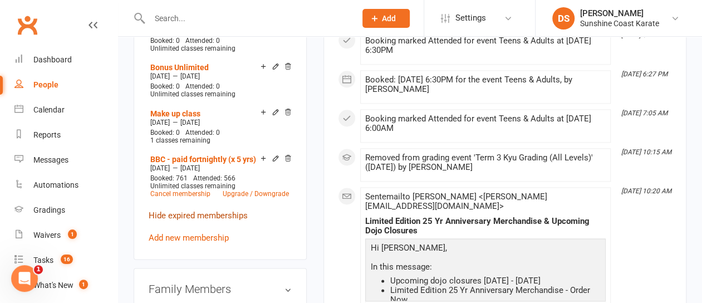
click at [188, 210] on link "Hide expired memberships" at bounding box center [198, 215] width 99 height 10
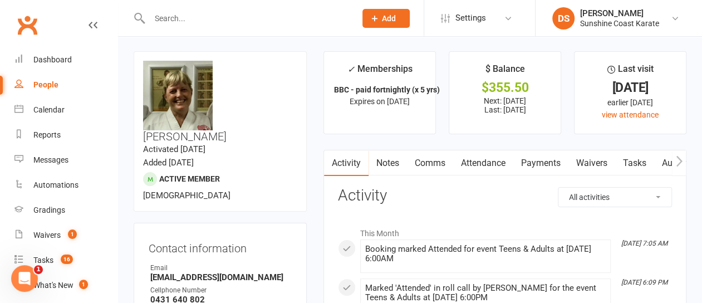
scroll to position [0, 0]
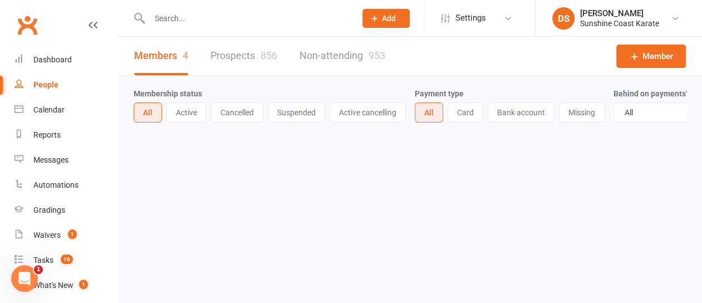
select select "100"
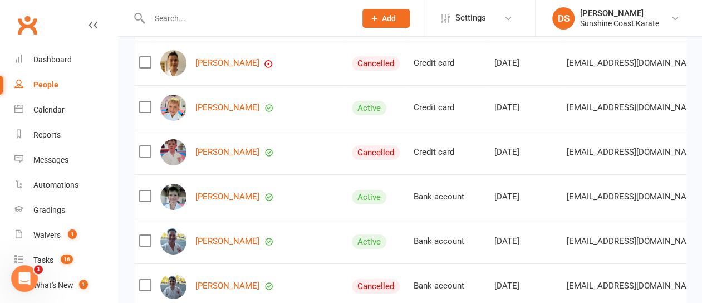
scroll to position [4174, 0]
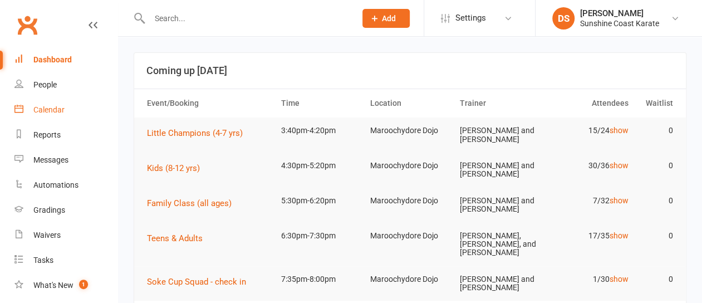
click at [52, 109] on div "Calendar" at bounding box center [48, 109] width 31 height 9
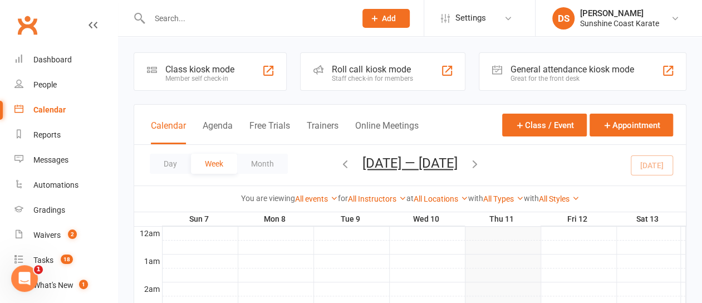
click at [472, 164] on icon "button" at bounding box center [475, 163] width 12 height 12
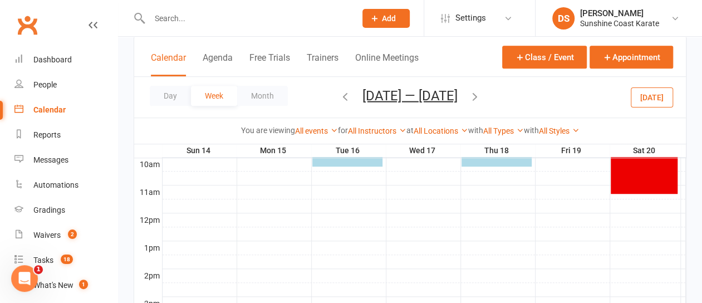
scroll to position [501, 0]
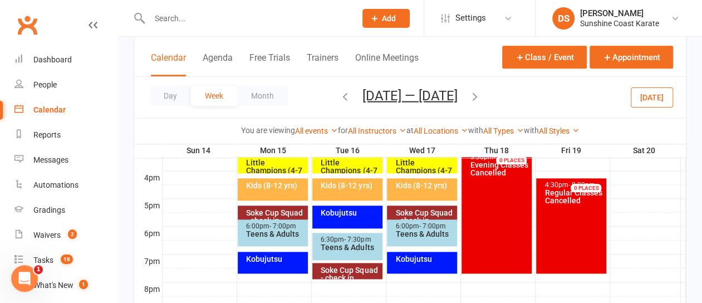
click at [279, 161] on div "Little Champions (4-7 yrs)" at bounding box center [275, 170] width 60 height 23
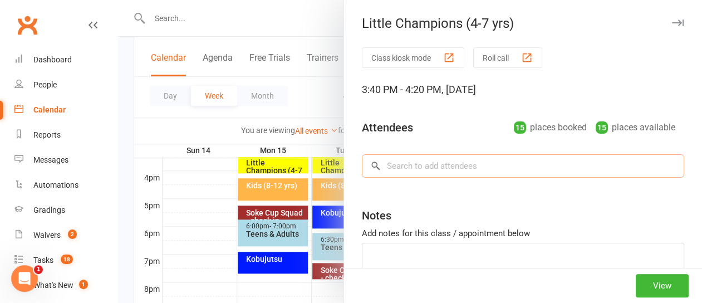
click at [430, 155] on input "search" at bounding box center [523, 165] width 322 height 23
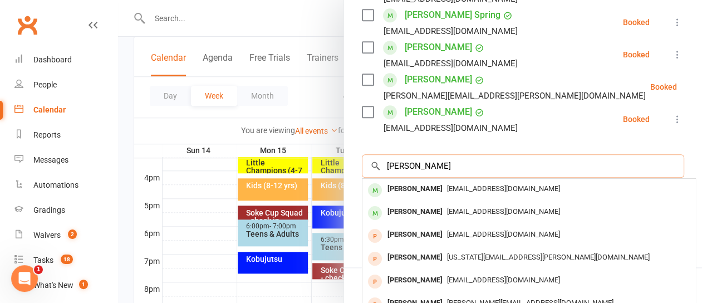
scroll to position [590, 0]
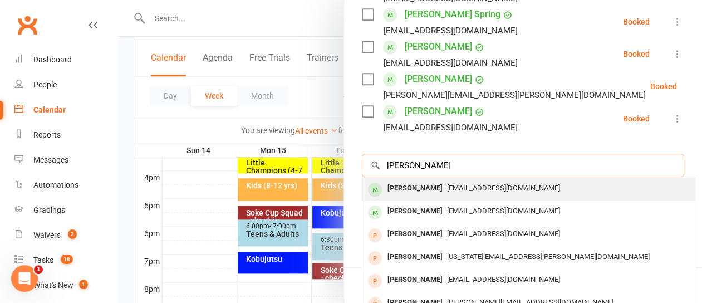
type input "oliver good"
click at [408, 180] on div "[PERSON_NAME]" at bounding box center [415, 188] width 64 height 16
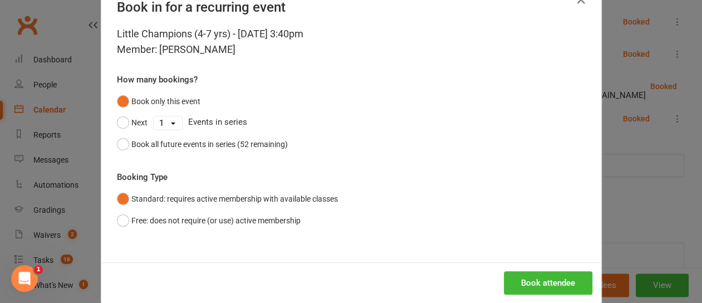
scroll to position [50, 0]
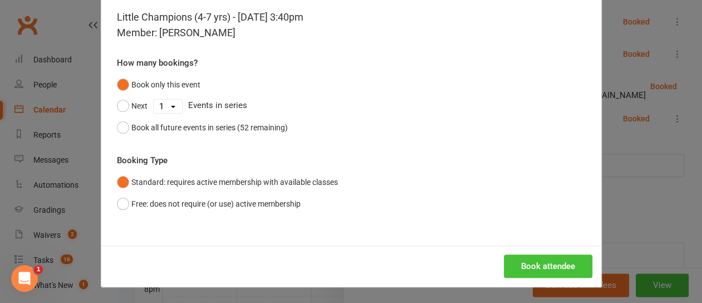
click at [549, 264] on button "Book attendee" at bounding box center [548, 265] width 88 height 23
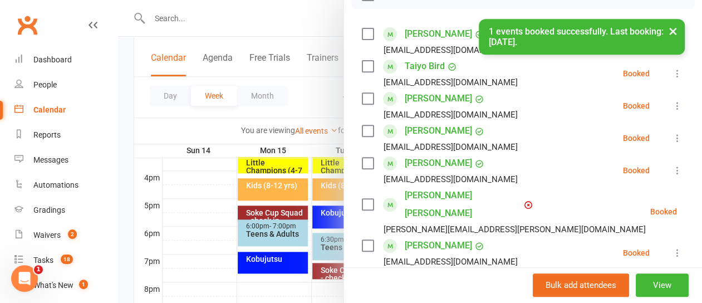
scroll to position [0, 0]
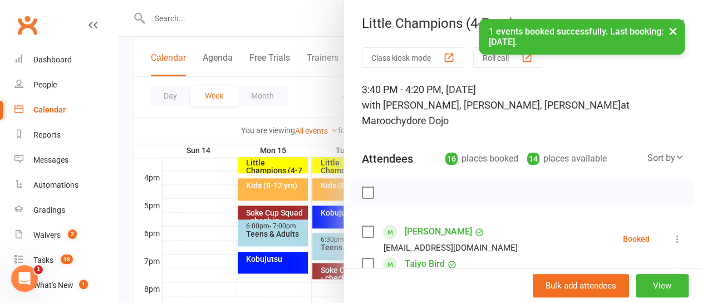
click at [671, 28] on button "×" at bounding box center [673, 31] width 20 height 24
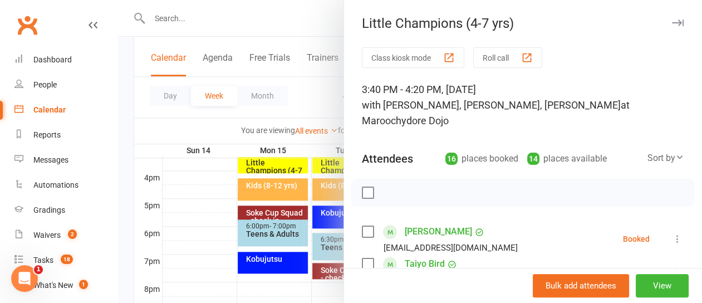
click at [294, 22] on div at bounding box center [410, 151] width 584 height 303
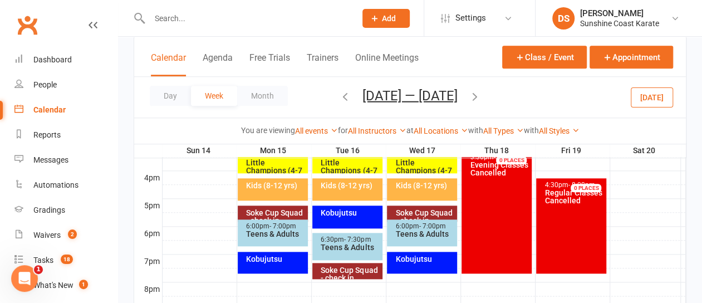
click at [479, 94] on icon "button" at bounding box center [475, 96] width 12 height 12
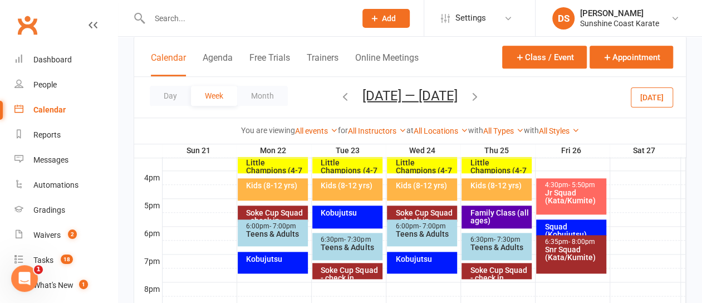
click at [486, 164] on div "Little Champions (4-7 yrs)" at bounding box center [499, 170] width 60 height 23
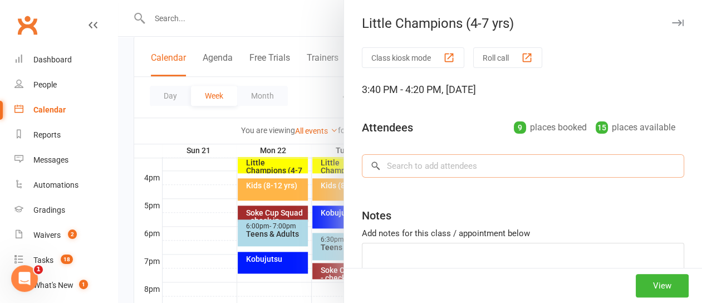
click at [439, 160] on input "search" at bounding box center [523, 165] width 322 height 23
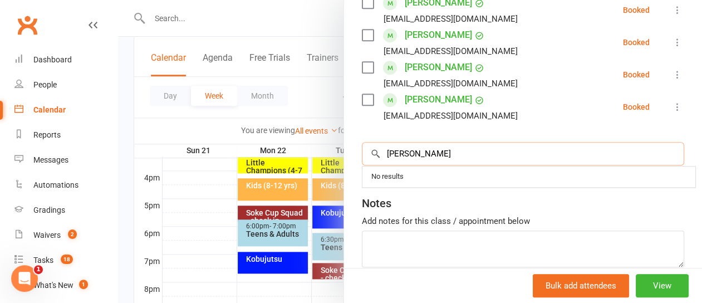
scroll to position [405, 0]
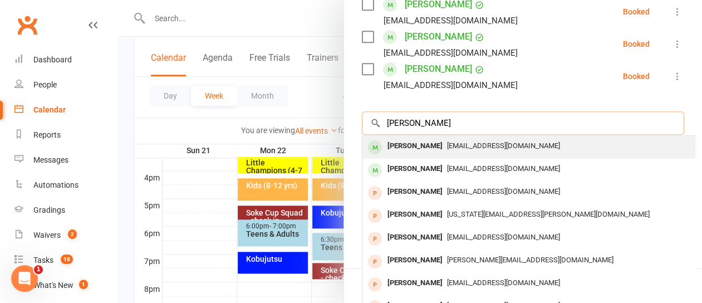
type input "oliver good"
click at [411, 146] on div "[PERSON_NAME]" at bounding box center [415, 146] width 64 height 16
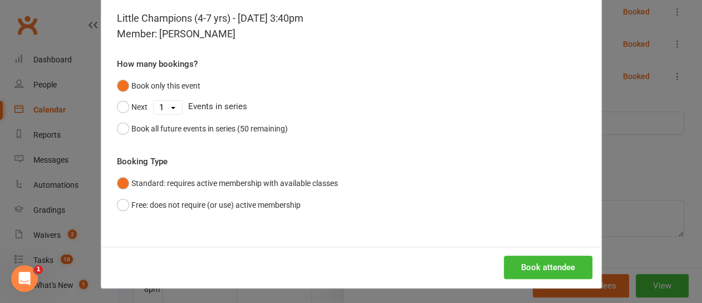
scroll to position [50, 0]
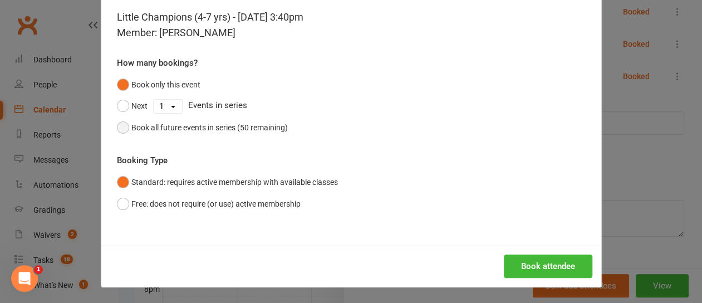
click at [117, 125] on button "Book all future events in series (50 remaining)" at bounding box center [202, 127] width 171 height 21
click at [554, 265] on button "Book attendee" at bounding box center [548, 265] width 88 height 23
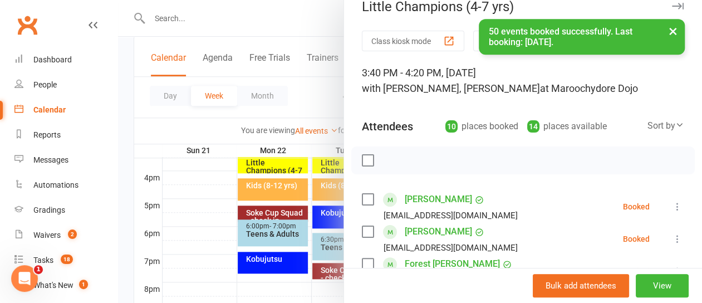
scroll to position [0, 0]
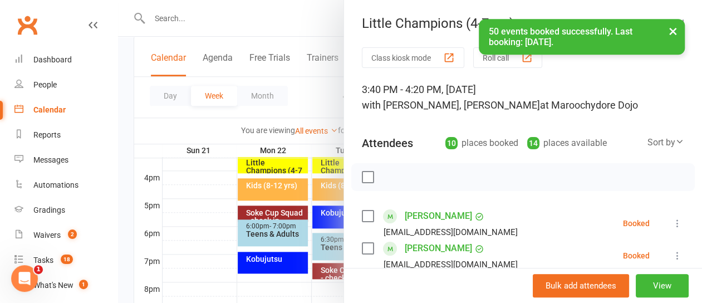
click at [674, 33] on button "×" at bounding box center [673, 31] width 20 height 24
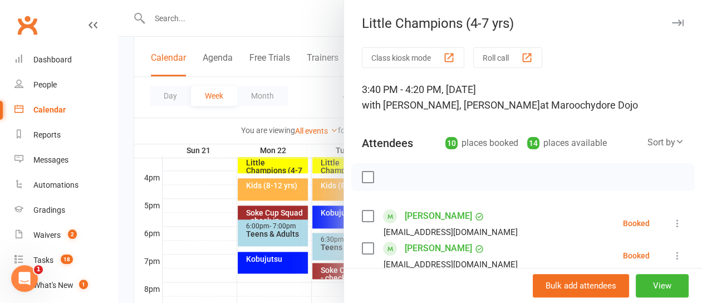
click at [672, 21] on icon "button" at bounding box center [678, 22] width 12 height 7
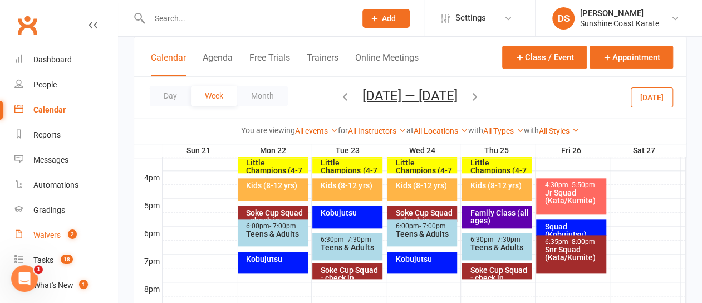
click at [49, 238] on div "Waivers" at bounding box center [46, 234] width 27 height 9
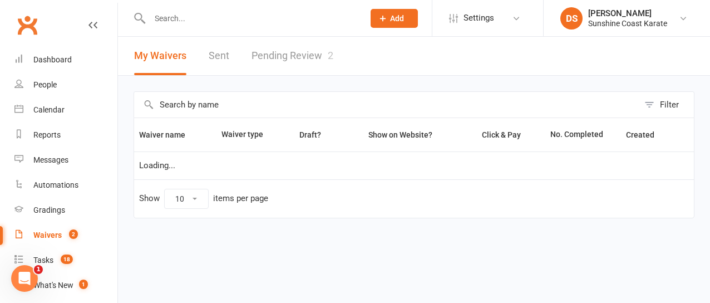
select select "100"
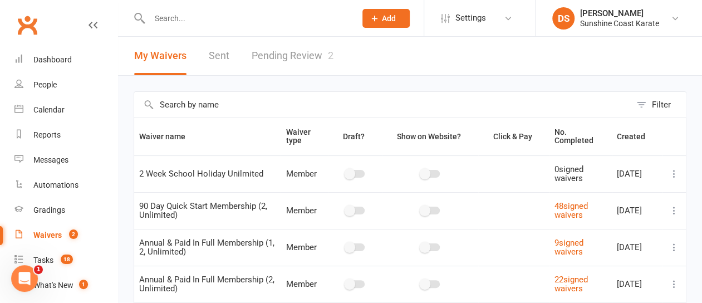
click at [282, 58] on link "Pending Review 2" at bounding box center [293, 56] width 82 height 38
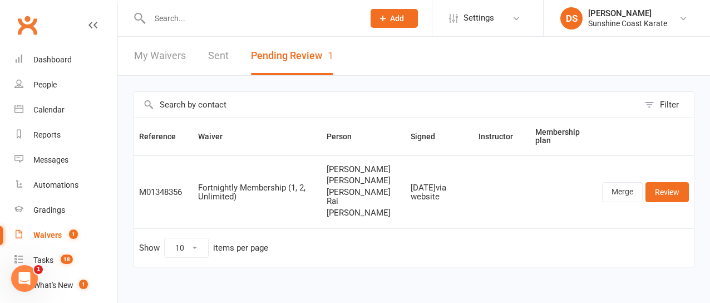
select select "100"
